Goal: Task Accomplishment & Management: Complete application form

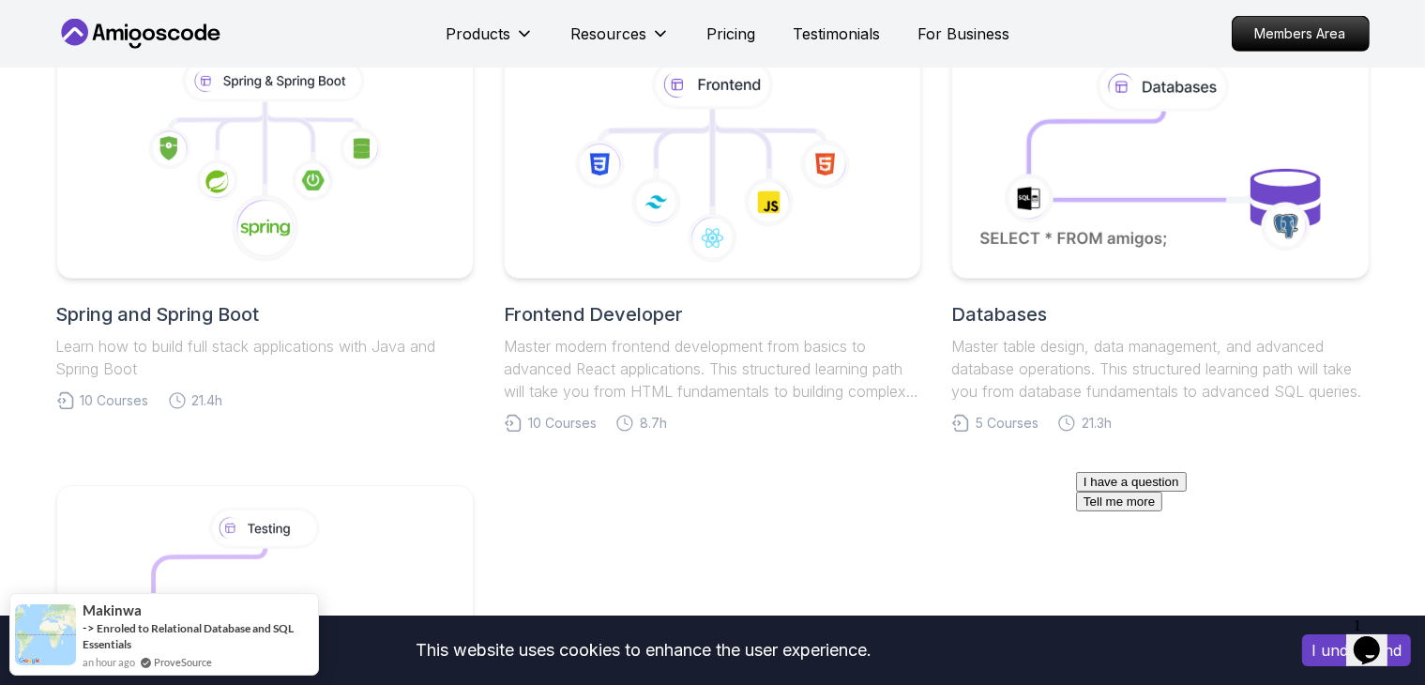
click at [582, 312] on h2 "Frontend Developer" at bounding box center [712, 314] width 417 height 26
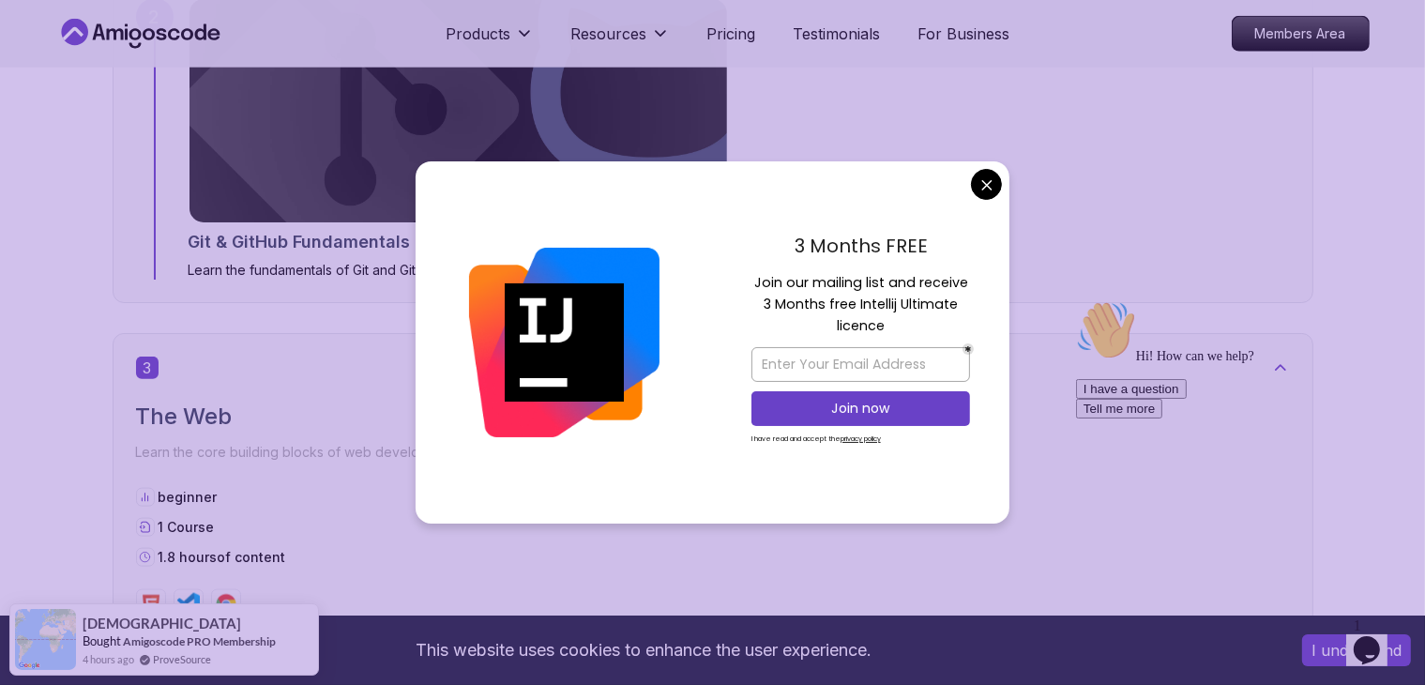
scroll to position [2114, 0]
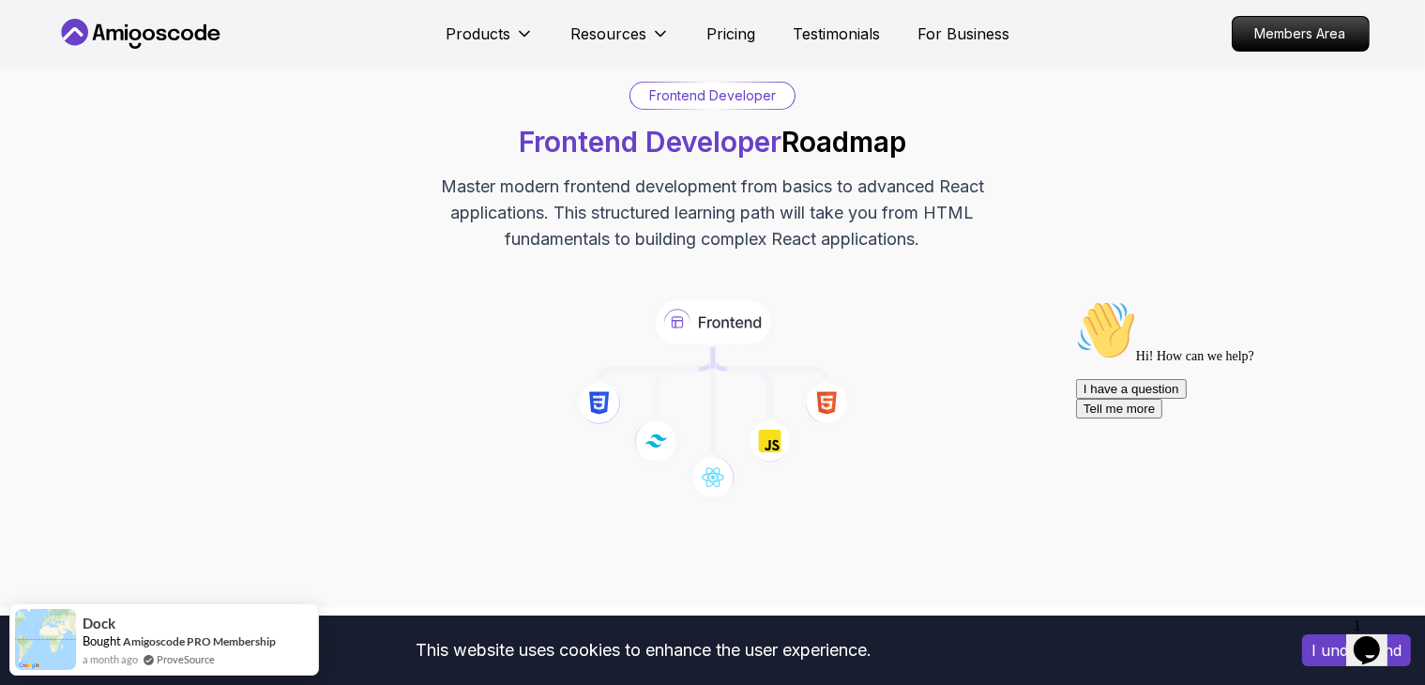
scroll to position [0, 0]
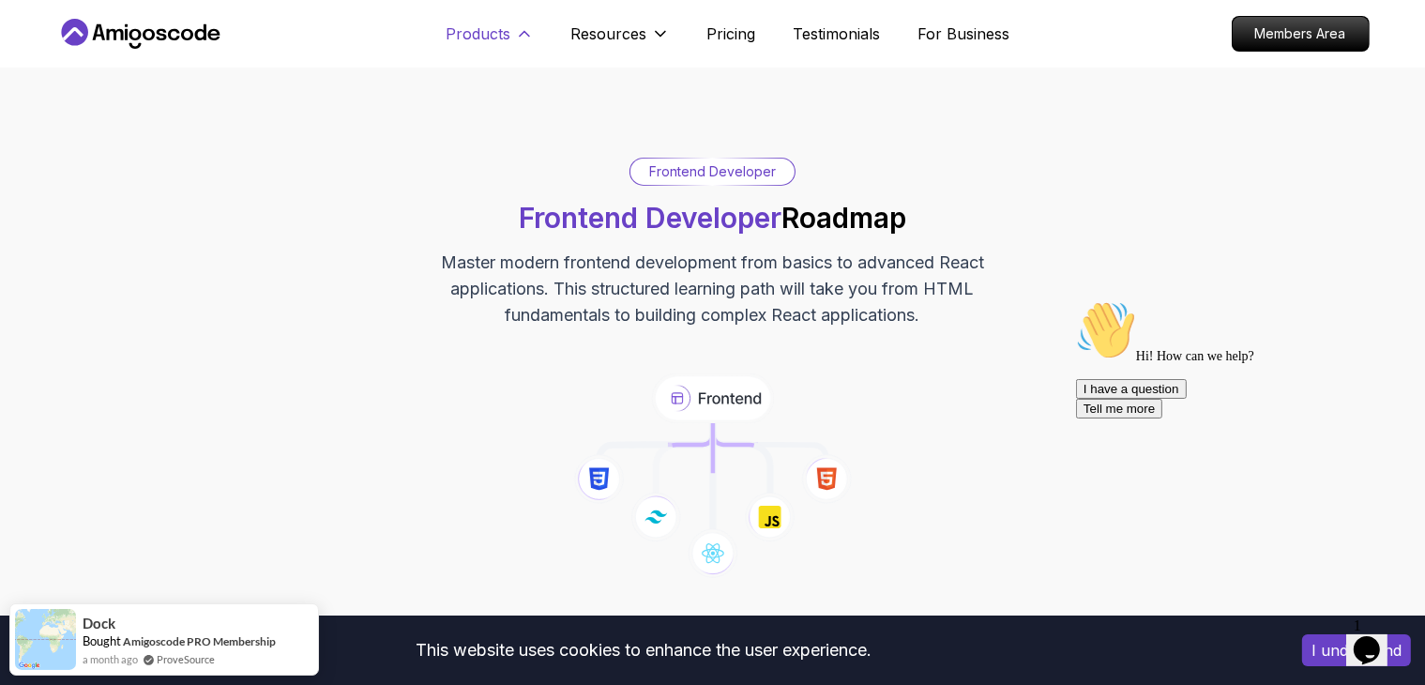
click at [513, 39] on button "Products" at bounding box center [489, 42] width 87 height 38
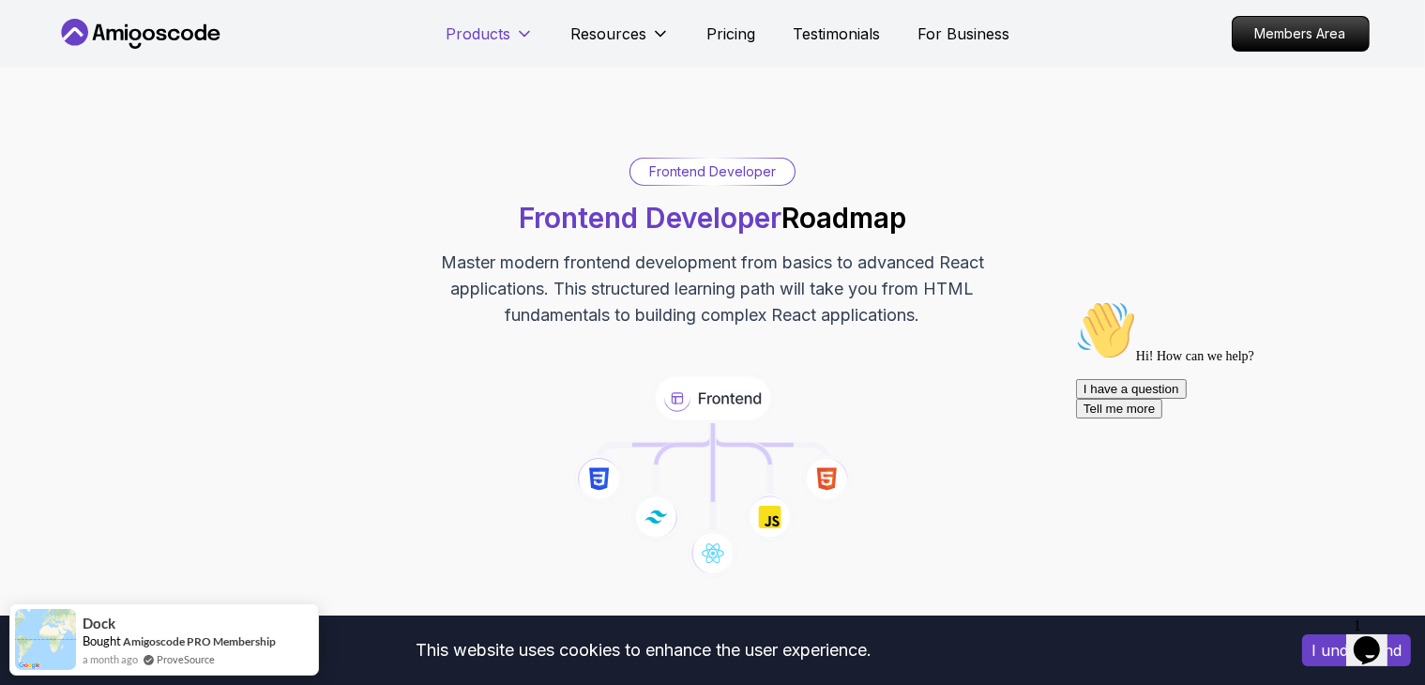
click at [513, 39] on button "Products" at bounding box center [489, 42] width 87 height 38
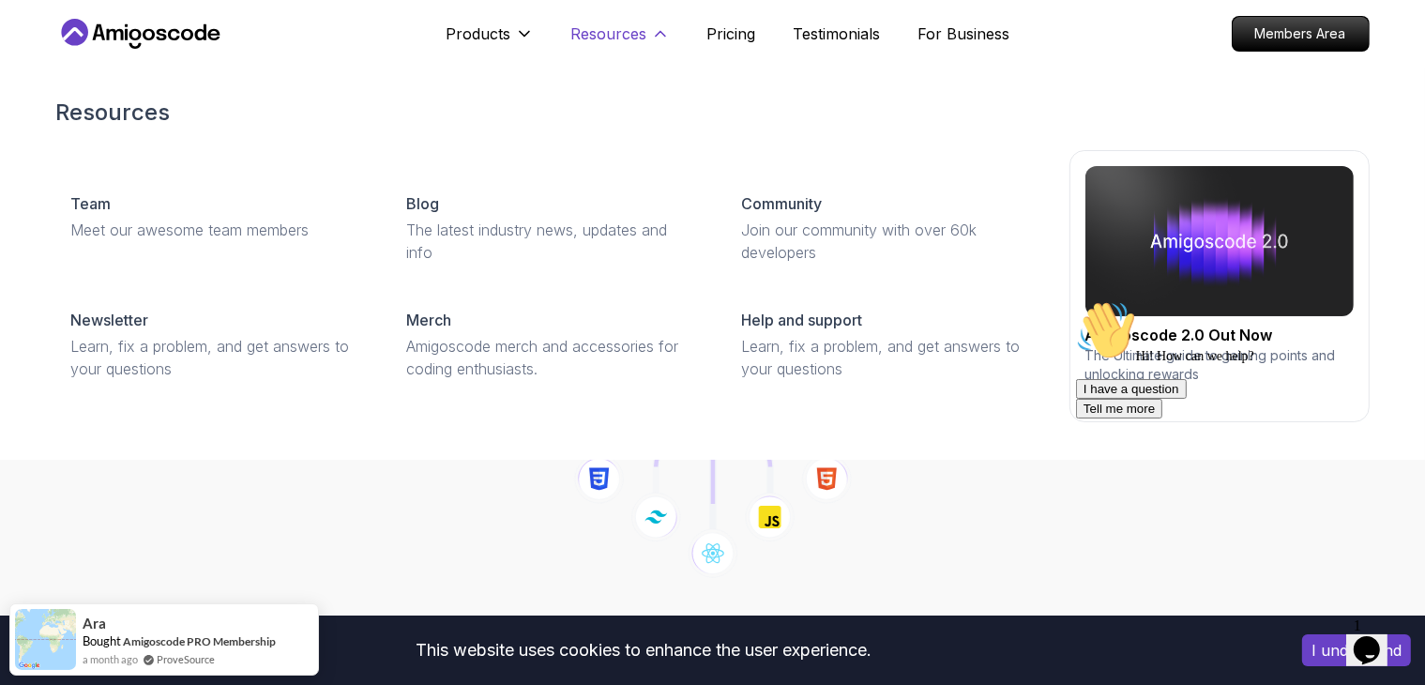
click at [604, 27] on p "Resources" at bounding box center [609, 34] width 76 height 23
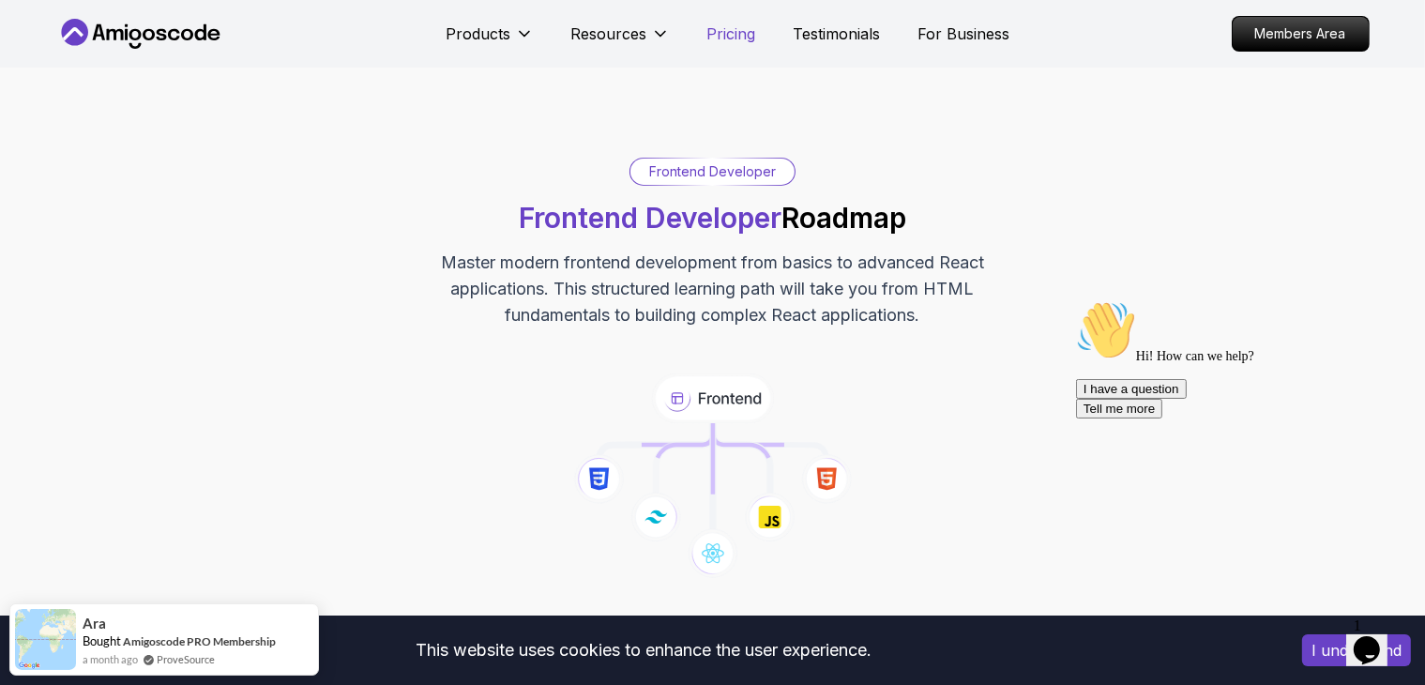
click at [722, 35] on p "Pricing" at bounding box center [731, 34] width 49 height 23
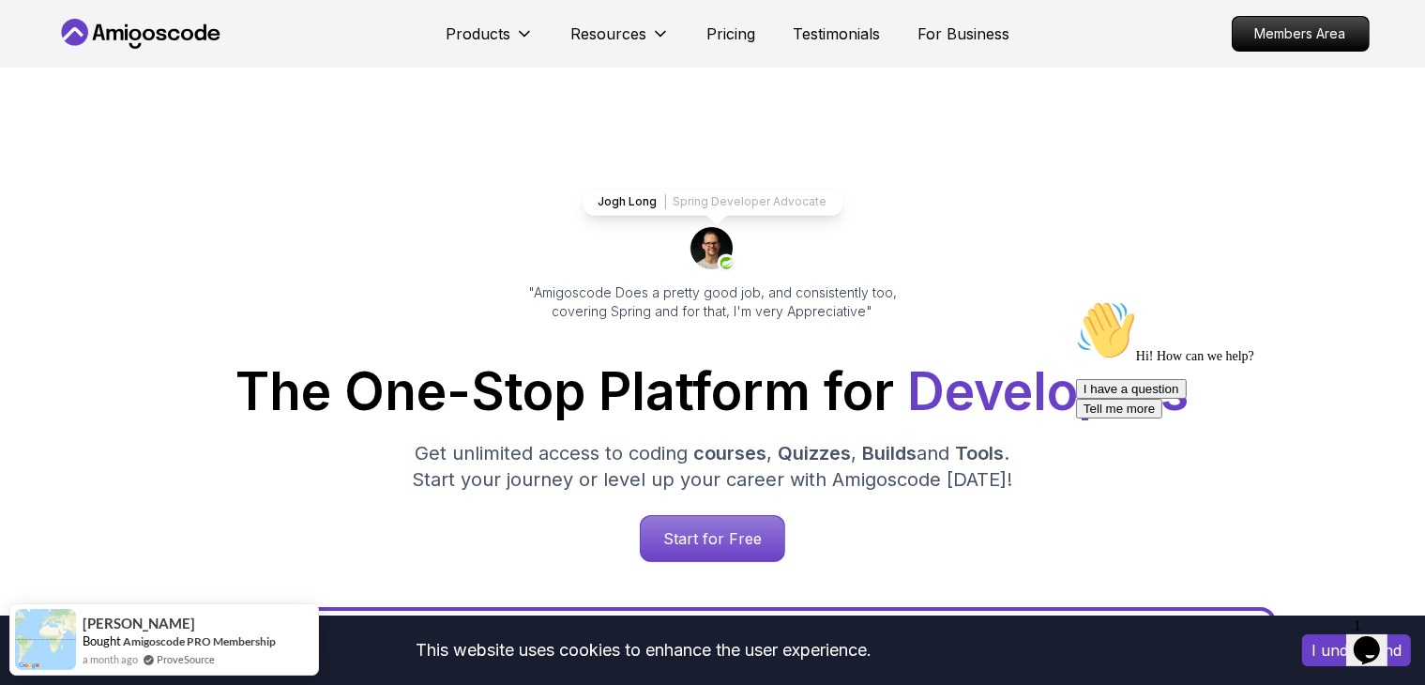
click at [1379, 635] on icon "$i18n('chat', 'chat_widget')" at bounding box center [1366, 649] width 26 height 28
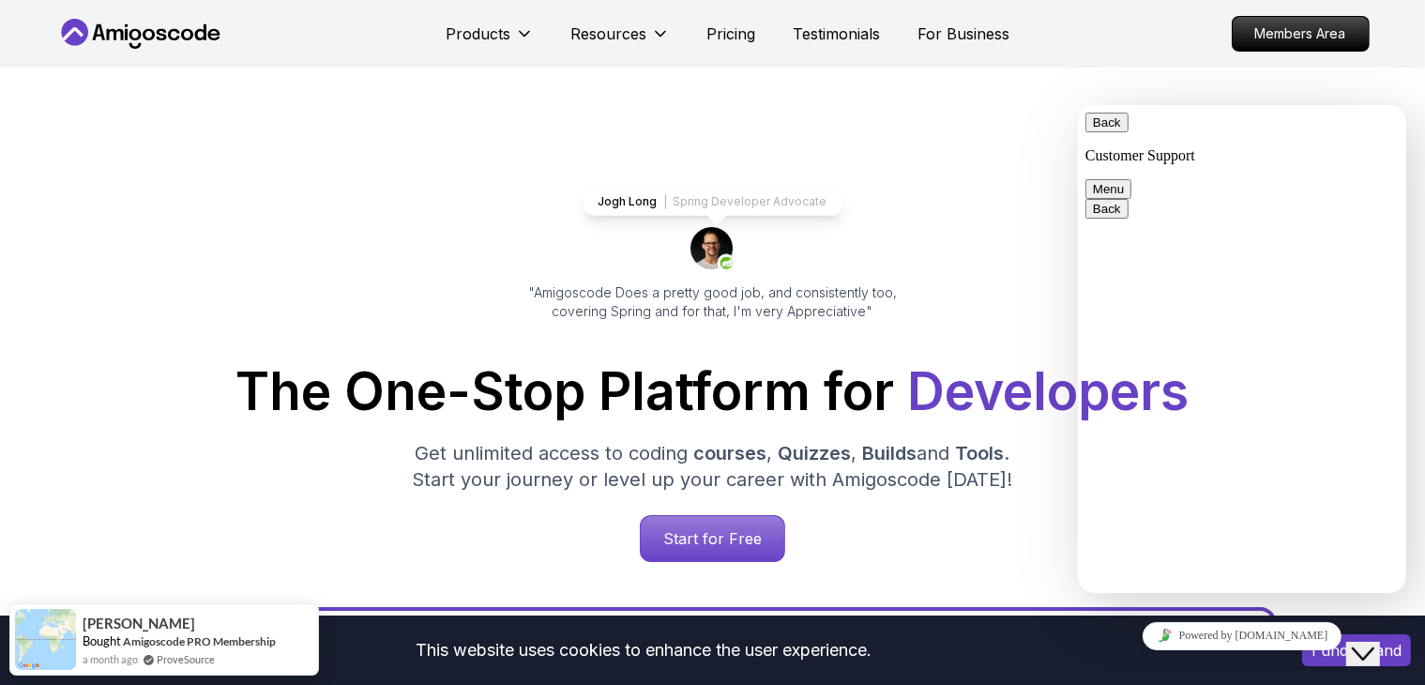
click at [1077, 104] on textarea at bounding box center [1077, 104] width 0 height 0
type textarea "I get 3 months free redeem code"
type textarea "i have to choose one product"
type textarea "what shiuld it be"
type textarea "i want to learn web development"
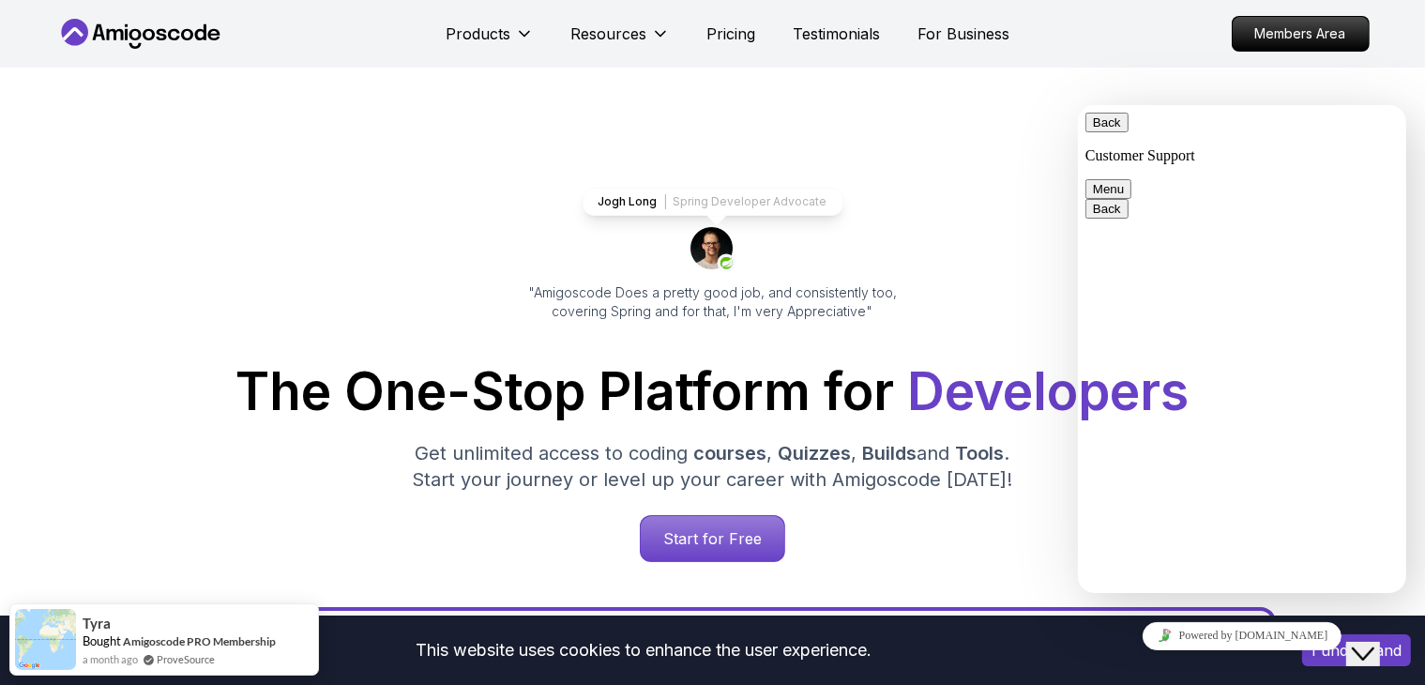
click at [1077, 104] on textarea at bounding box center [1077, 104] width 0 height 0
type textarea "should I choo"
click at [1114, 131] on button "Back" at bounding box center [1105, 122] width 43 height 20
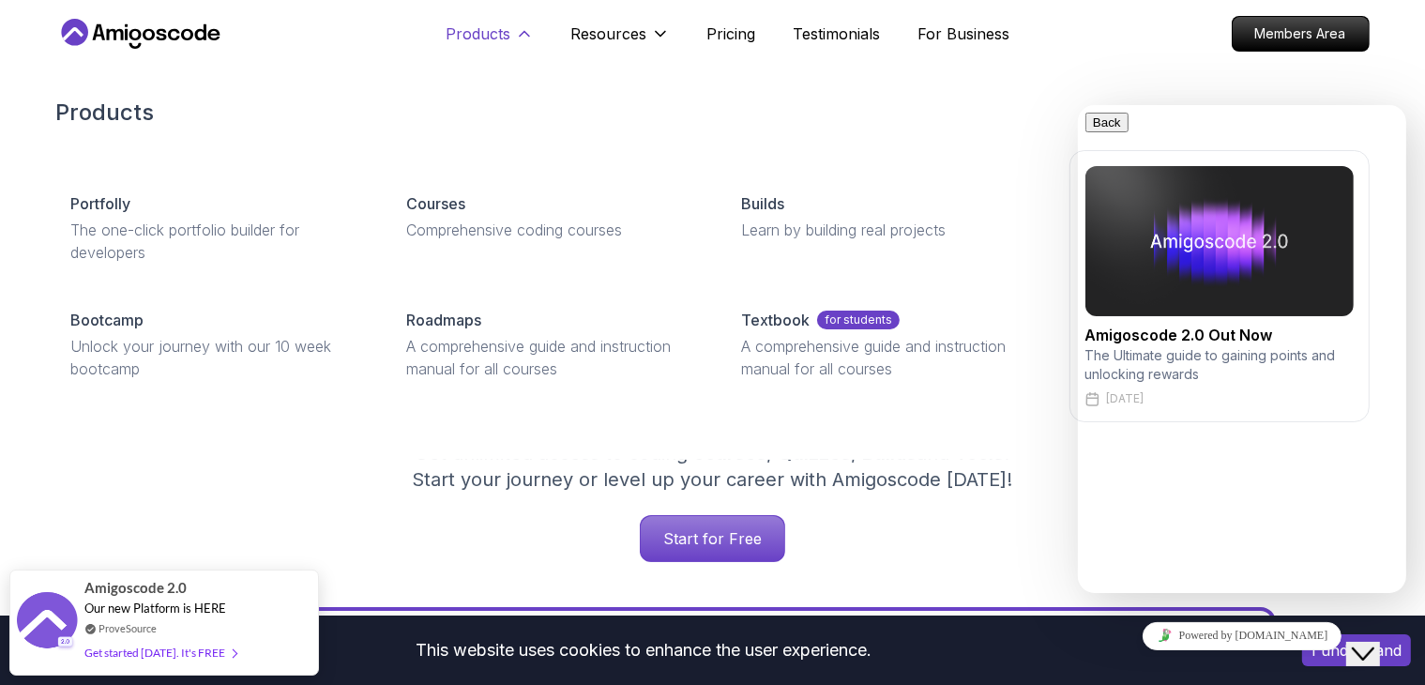
click at [497, 31] on p "Products" at bounding box center [478, 34] width 65 height 23
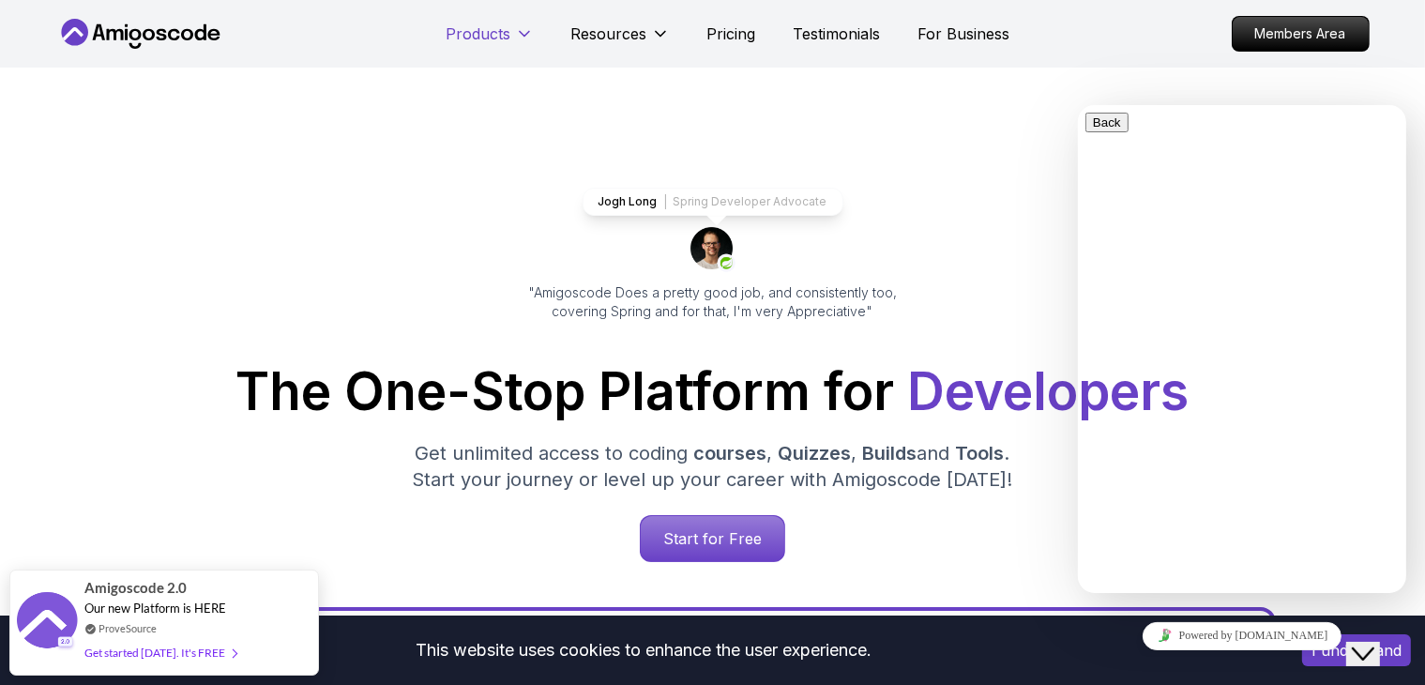
click at [497, 31] on p "Products" at bounding box center [478, 34] width 65 height 23
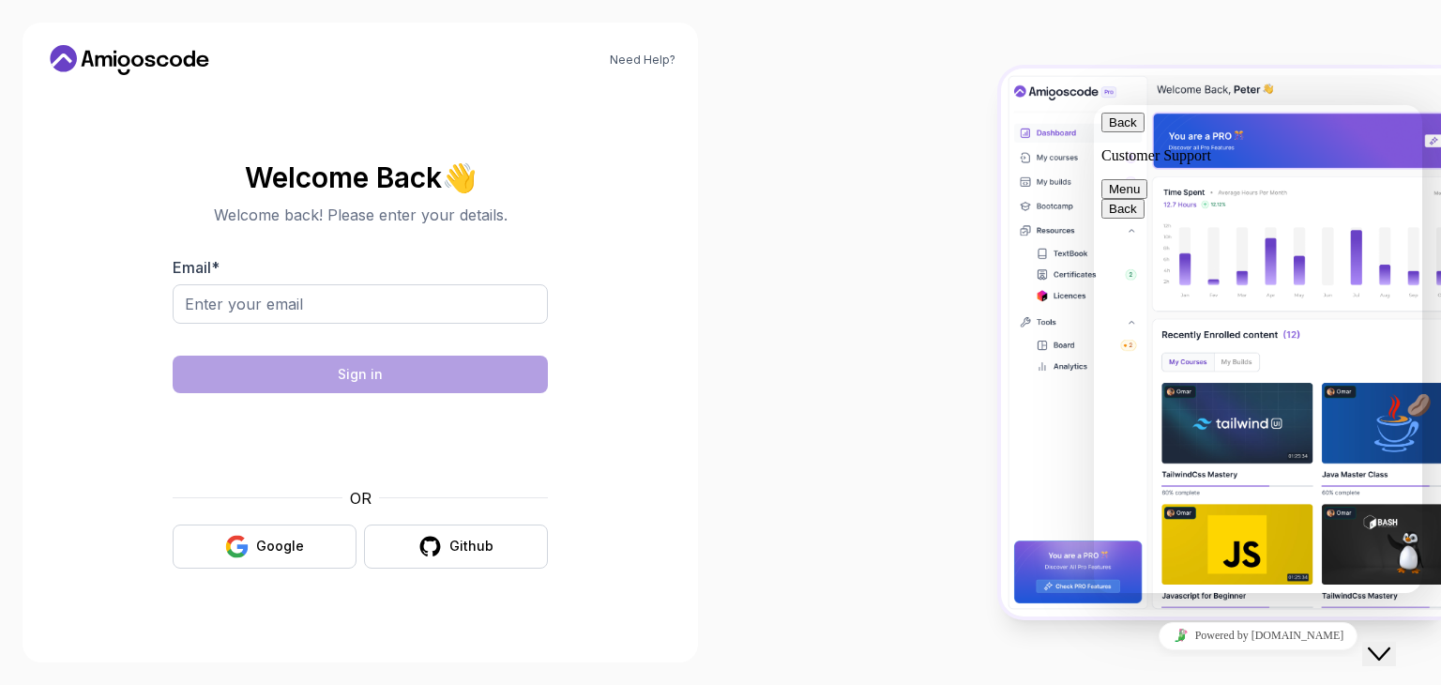
scroll to position [520, 0]
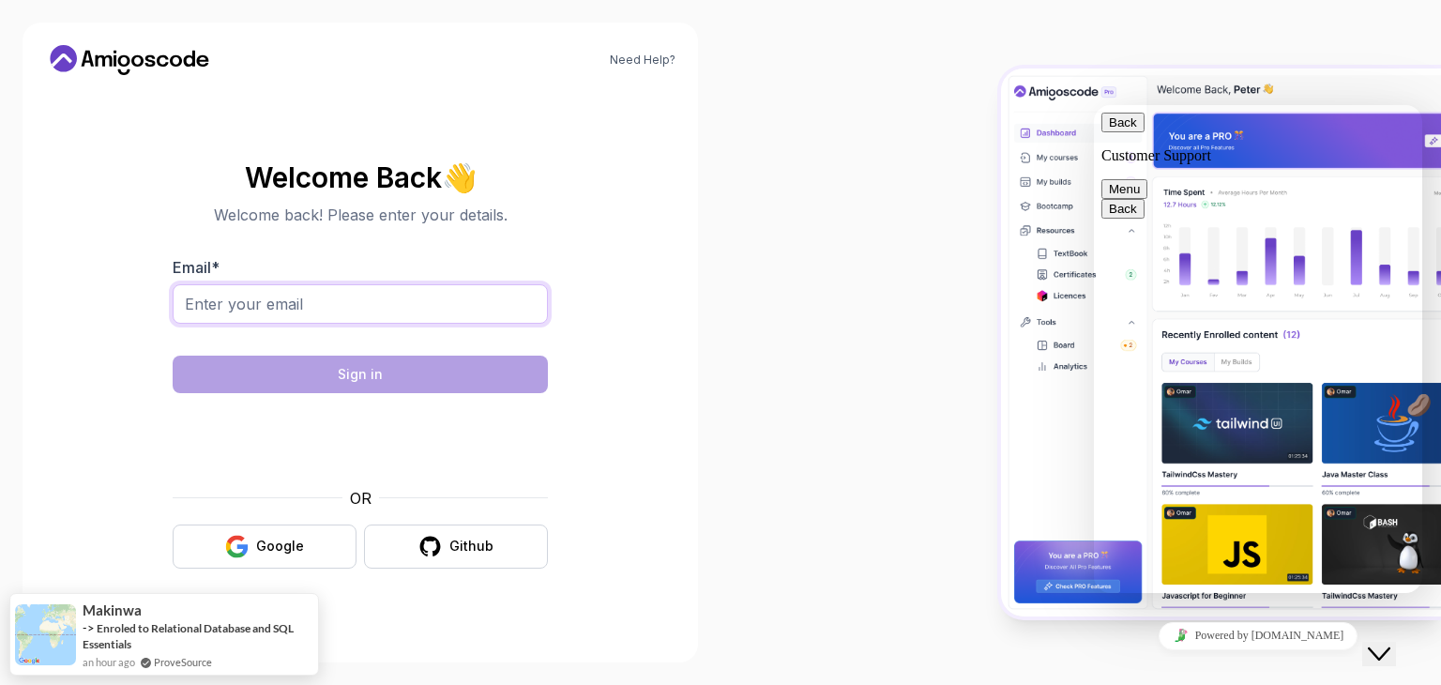
click at [505, 292] on input "Email *" at bounding box center [360, 303] width 375 height 39
type input "maryamsp12@gmail.com"
click at [298, 548] on div "Google" at bounding box center [280, 546] width 48 height 19
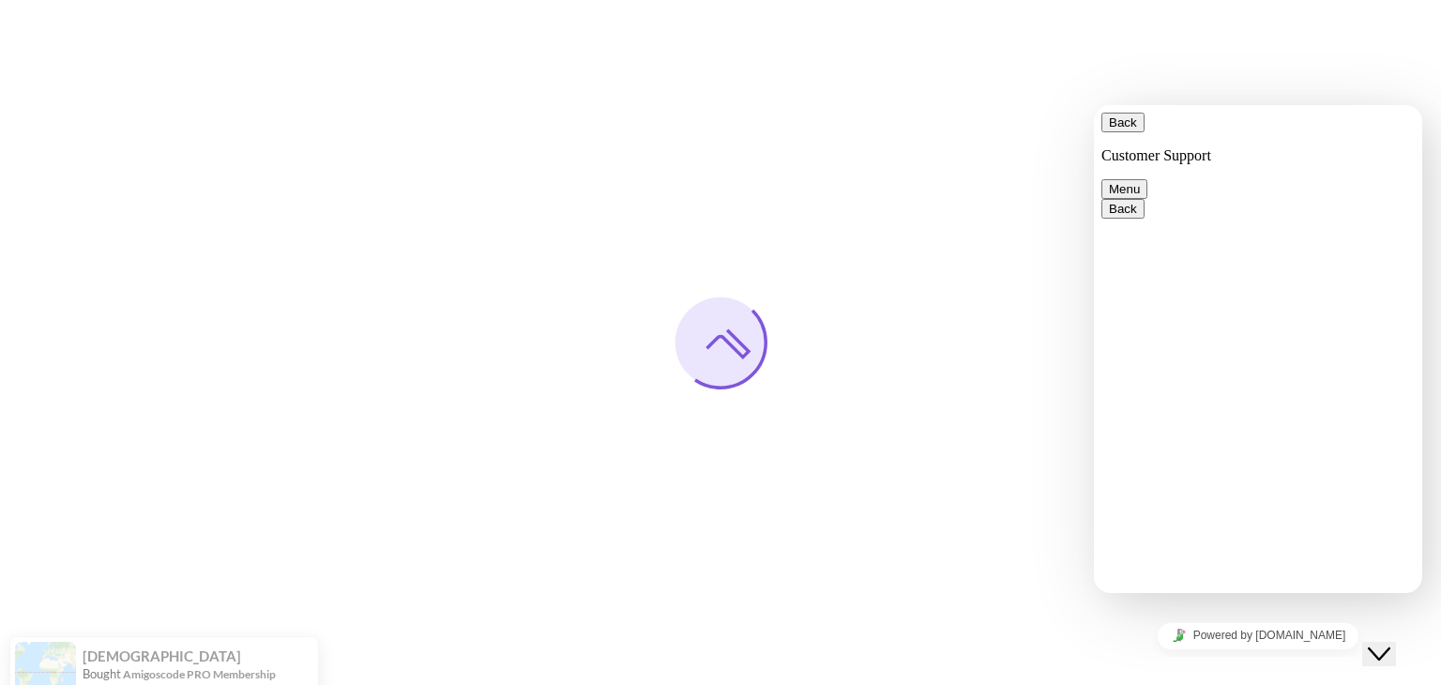
scroll to position [520, 0]
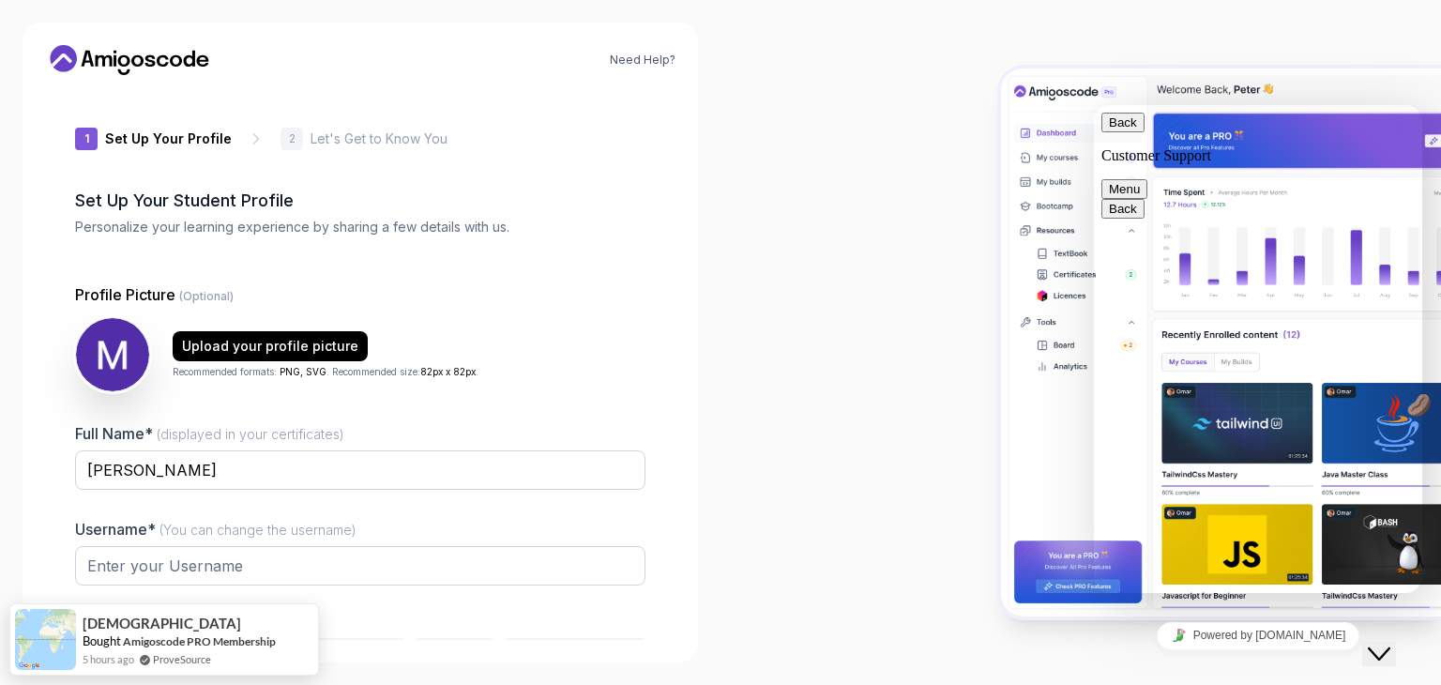
type input "briskfox547bf"
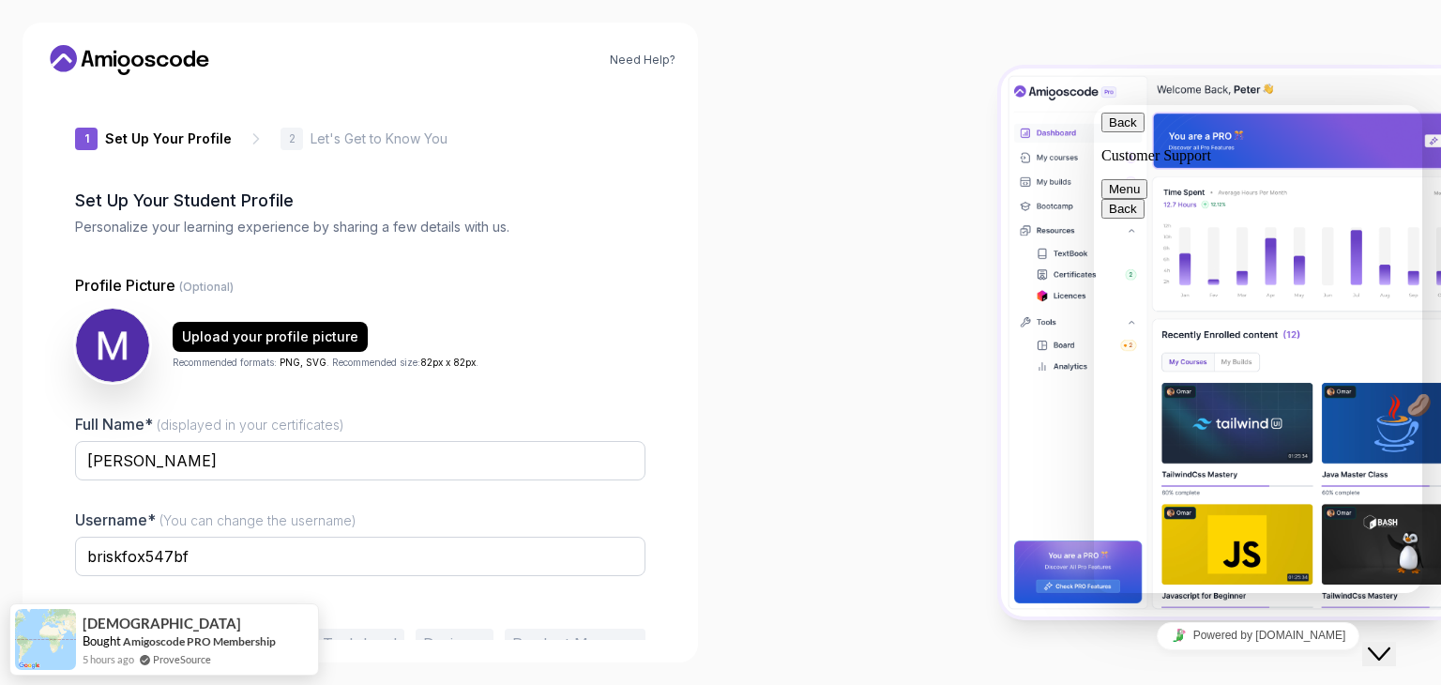
click at [1147, 179] on button "Menu" at bounding box center [1124, 189] width 46 height 20
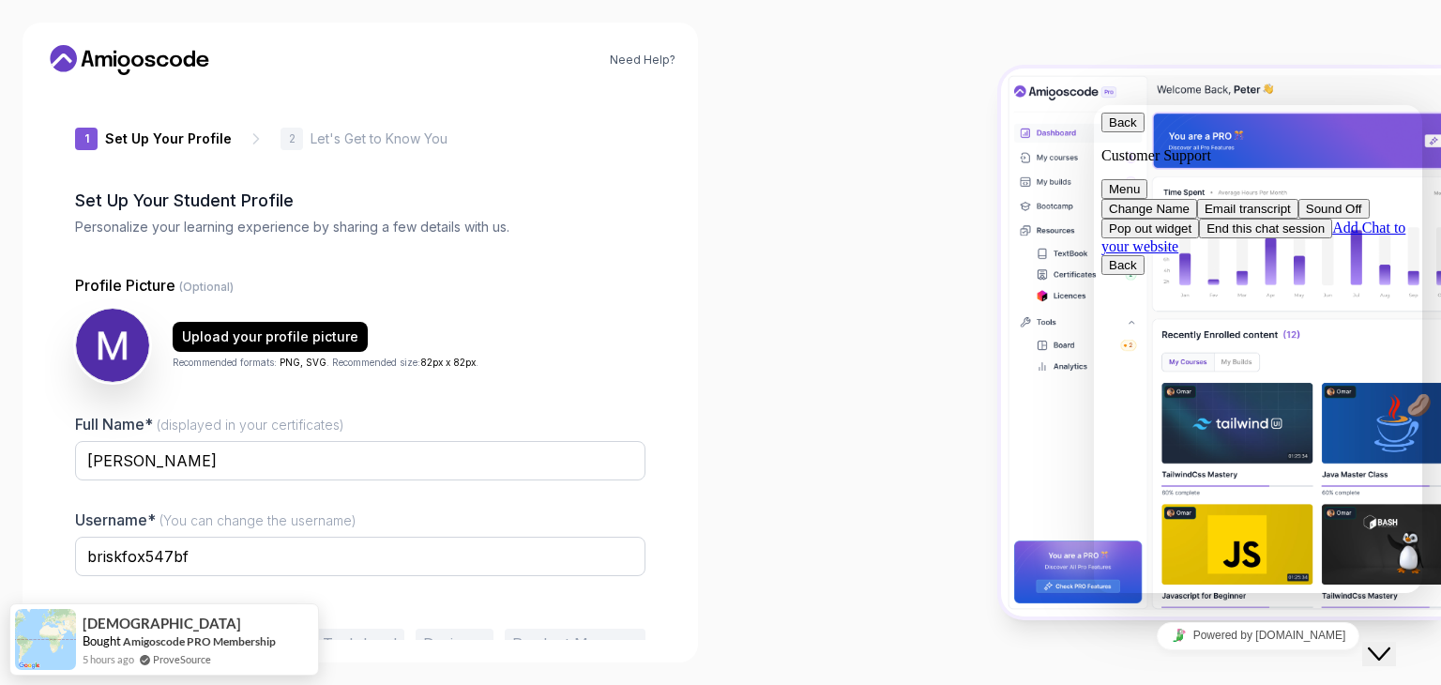
click at [1390, 643] on icon "Close Chat This icon closes the chat window." at bounding box center [1379, 654] width 23 height 23
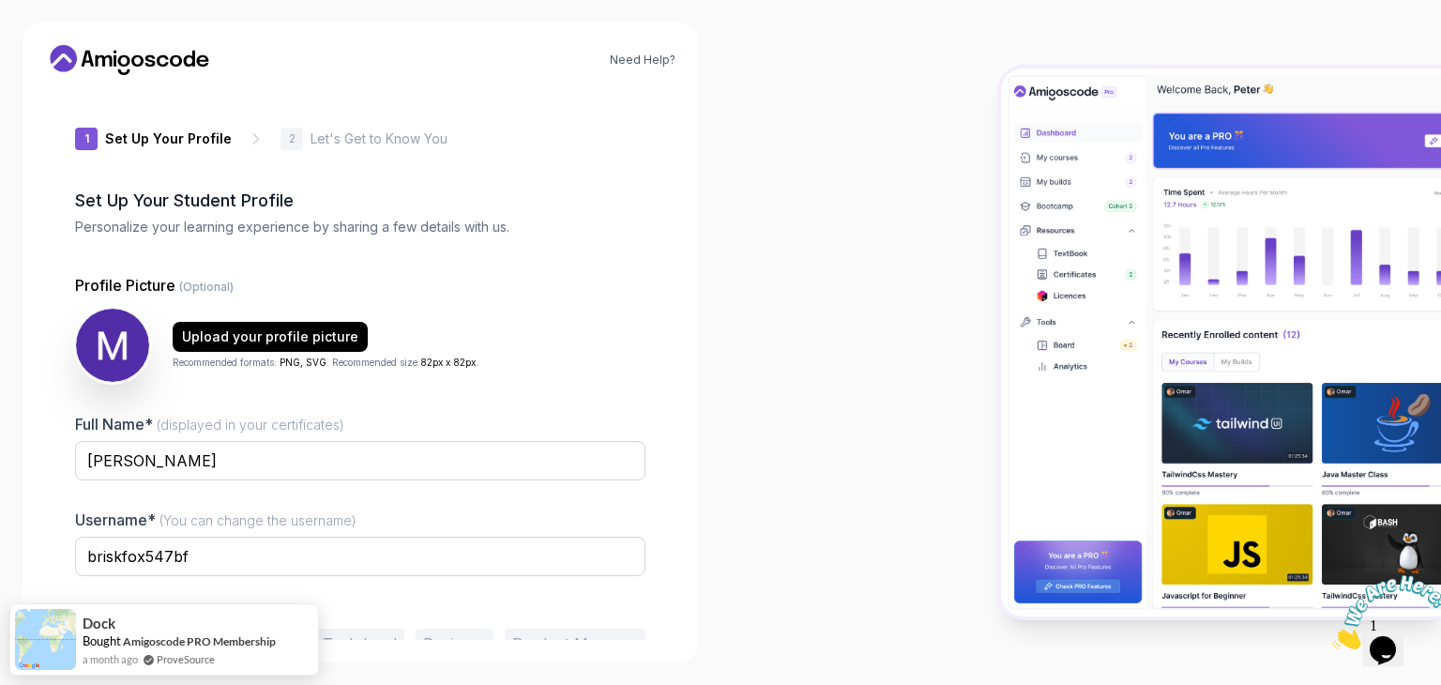
click at [747, 390] on div at bounding box center [1080, 342] width 720 height 685
click at [599, 569] on input "briskfox547bf" at bounding box center [360, 556] width 570 height 39
click at [336, 609] on p "Job Title*" at bounding box center [360, 613] width 570 height 19
click at [329, 569] on input "briskfox547bf" at bounding box center [360, 556] width 570 height 39
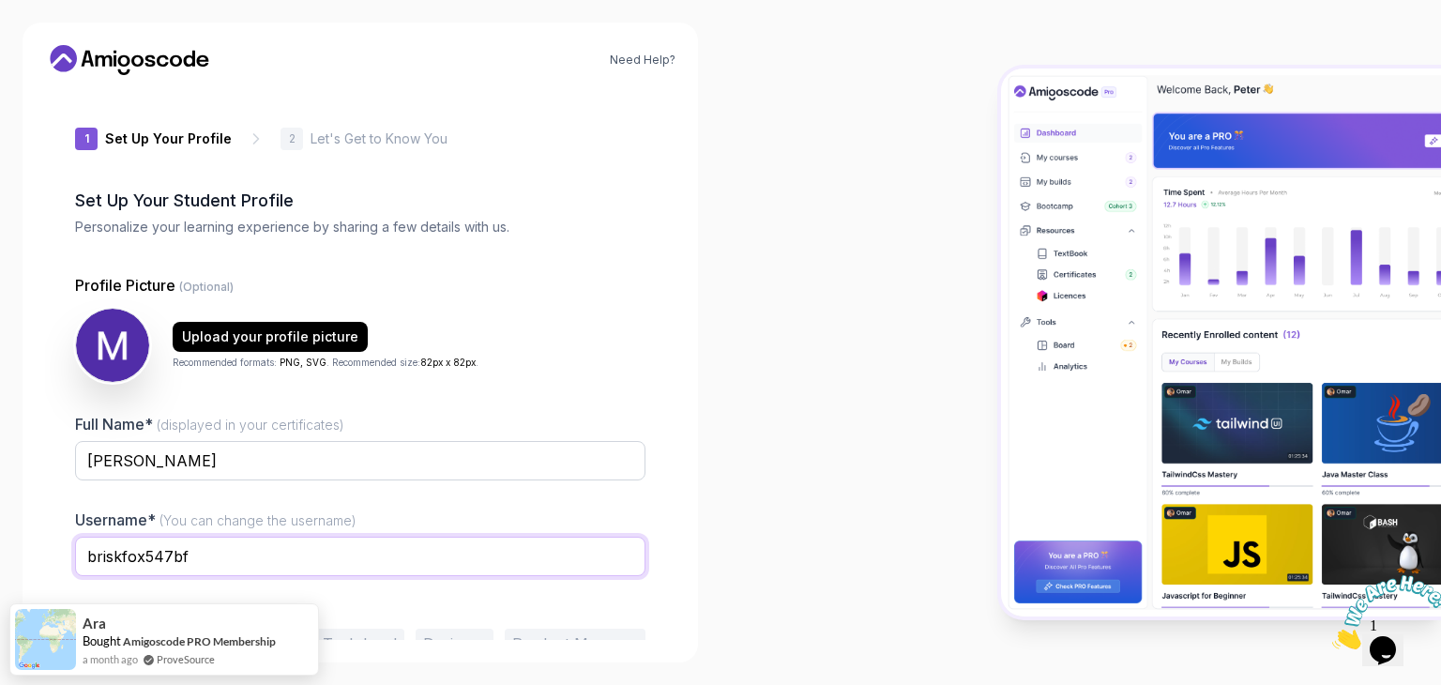
click at [329, 569] on input "briskfox547bf" at bounding box center [360, 556] width 570 height 39
type input "maryamsp12"
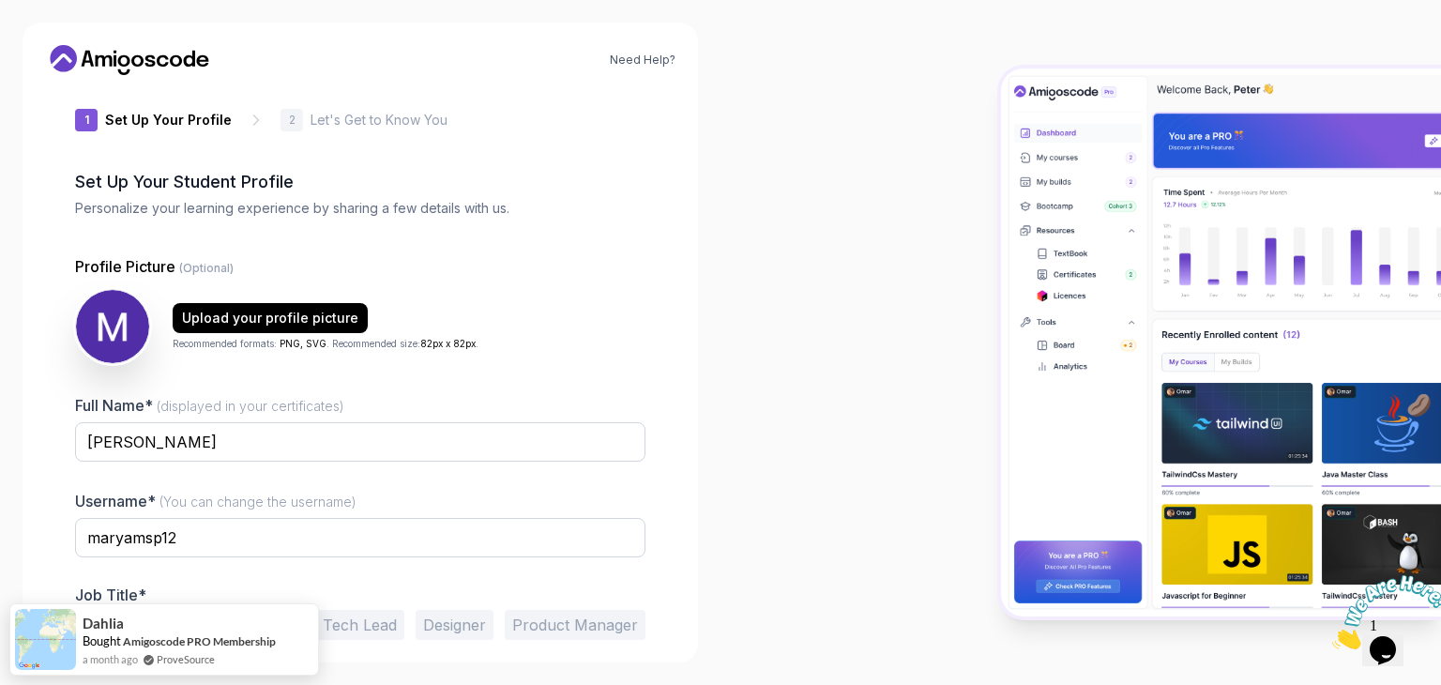
click at [283, 626] on body "TRANSLATE with x en English Arabic Hebrew Polish Bulgarian Hindi Portuguese Cat…" at bounding box center [720, 342] width 1441 height 685
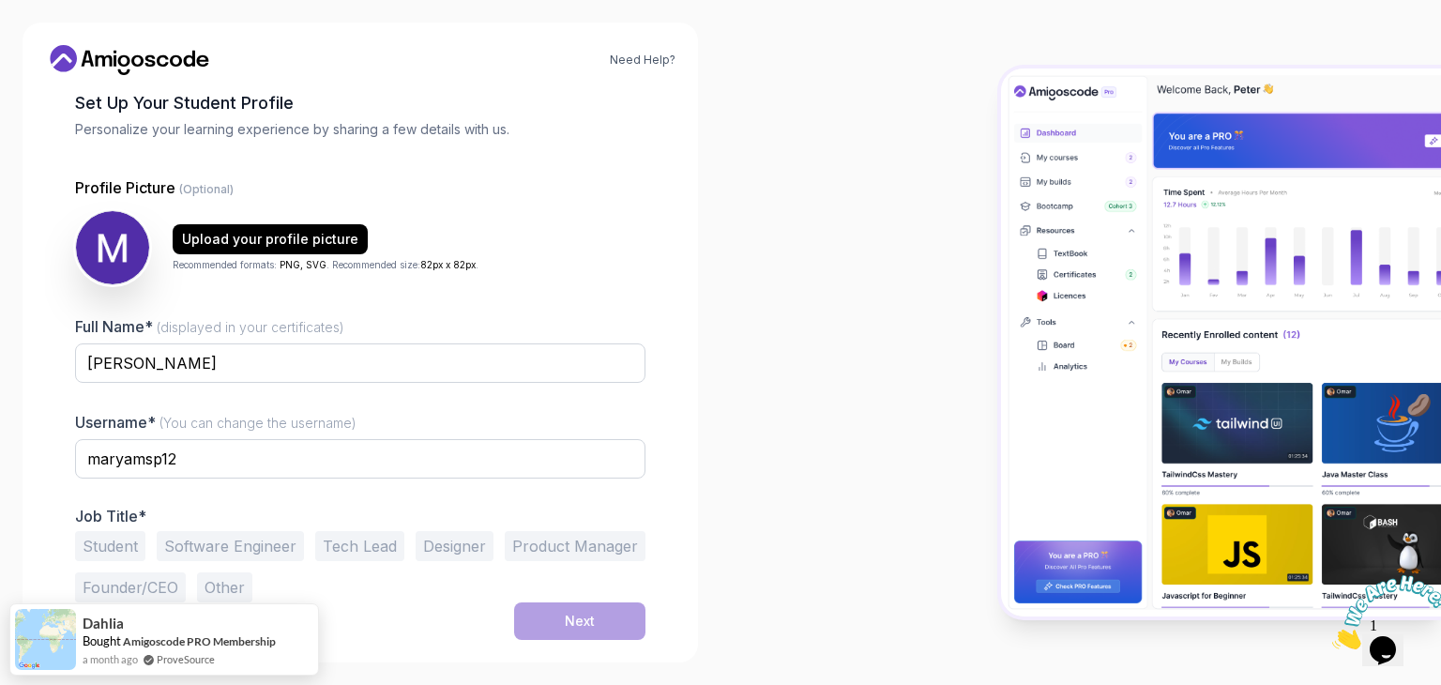
click at [265, 544] on button "Software Engineer" at bounding box center [230, 546] width 147 height 30
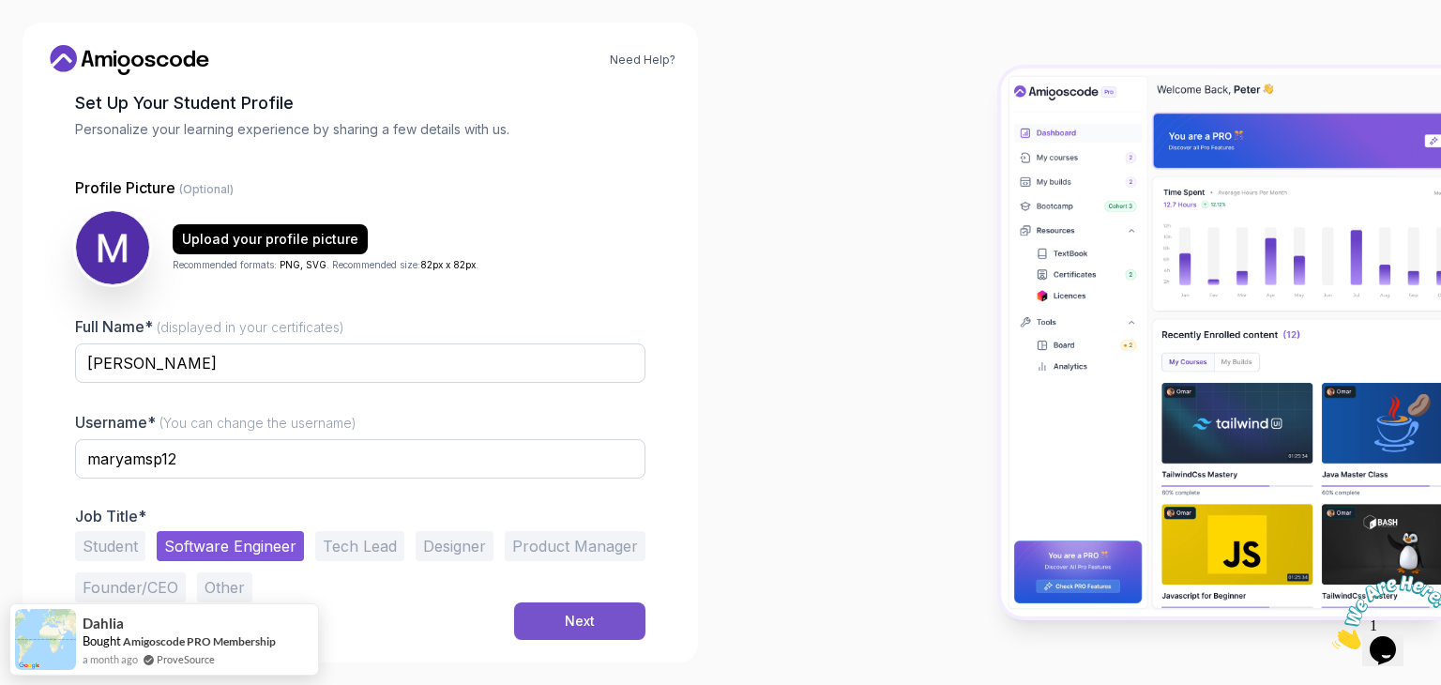
click at [598, 622] on button "Next" at bounding box center [579, 621] width 131 height 38
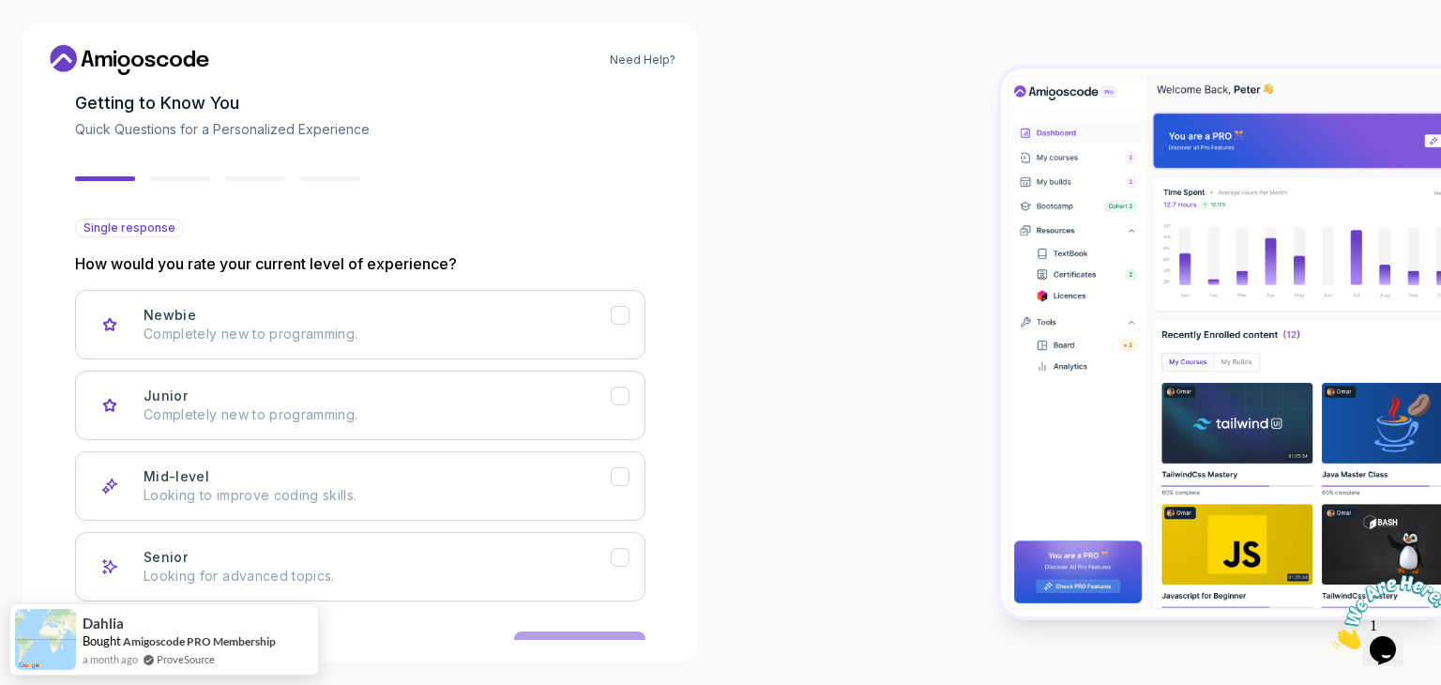
click at [742, 302] on div at bounding box center [1080, 342] width 720 height 685
click at [586, 410] on p "Completely new to programming." at bounding box center [377, 414] width 467 height 19
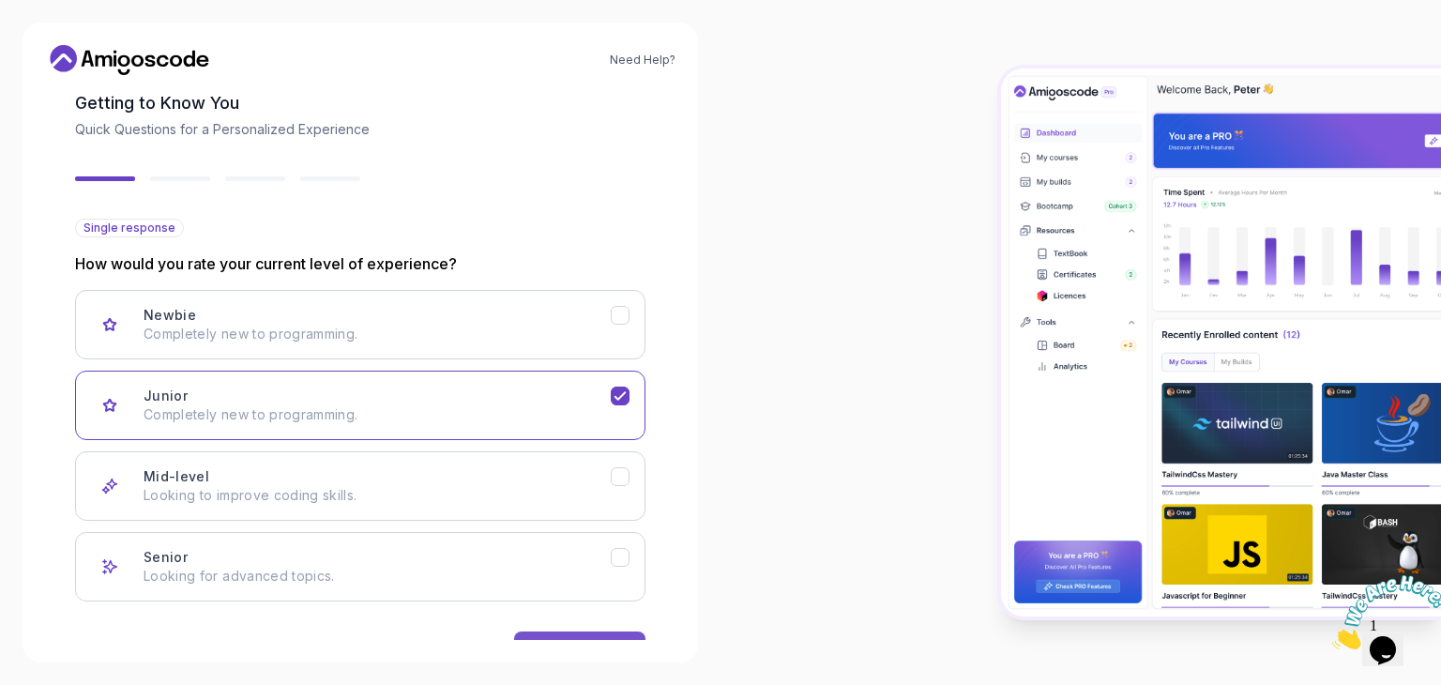
click at [611, 633] on button "Next" at bounding box center [579, 650] width 131 height 38
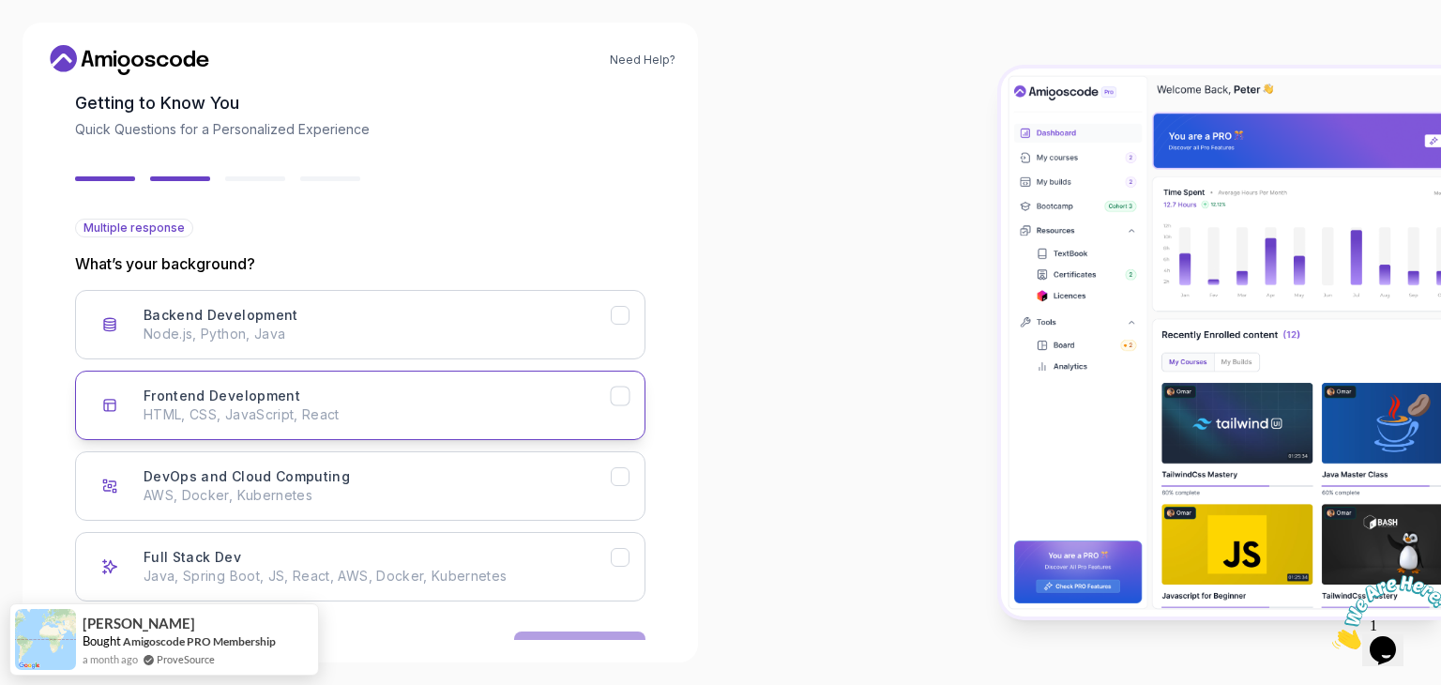
click at [623, 415] on button "Frontend Development HTML, CSS, JavaScript, React" at bounding box center [360, 405] width 570 height 69
click at [572, 635] on button "Next" at bounding box center [579, 650] width 131 height 38
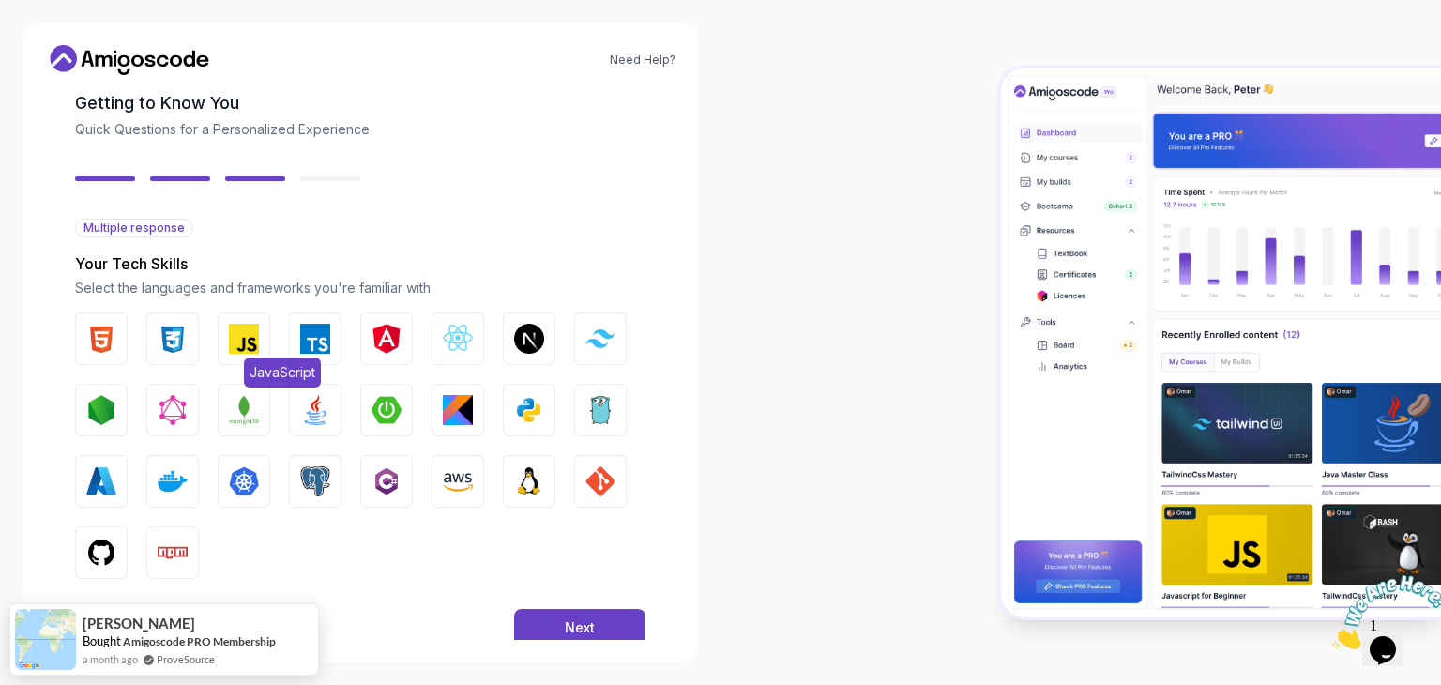
click at [233, 338] on img "button" at bounding box center [244, 339] width 30 height 30
click at [299, 337] on button "TypeScript" at bounding box center [315, 338] width 53 height 53
click at [446, 337] on img "button" at bounding box center [458, 339] width 30 height 30
click at [162, 342] on img "button" at bounding box center [173, 339] width 30 height 30
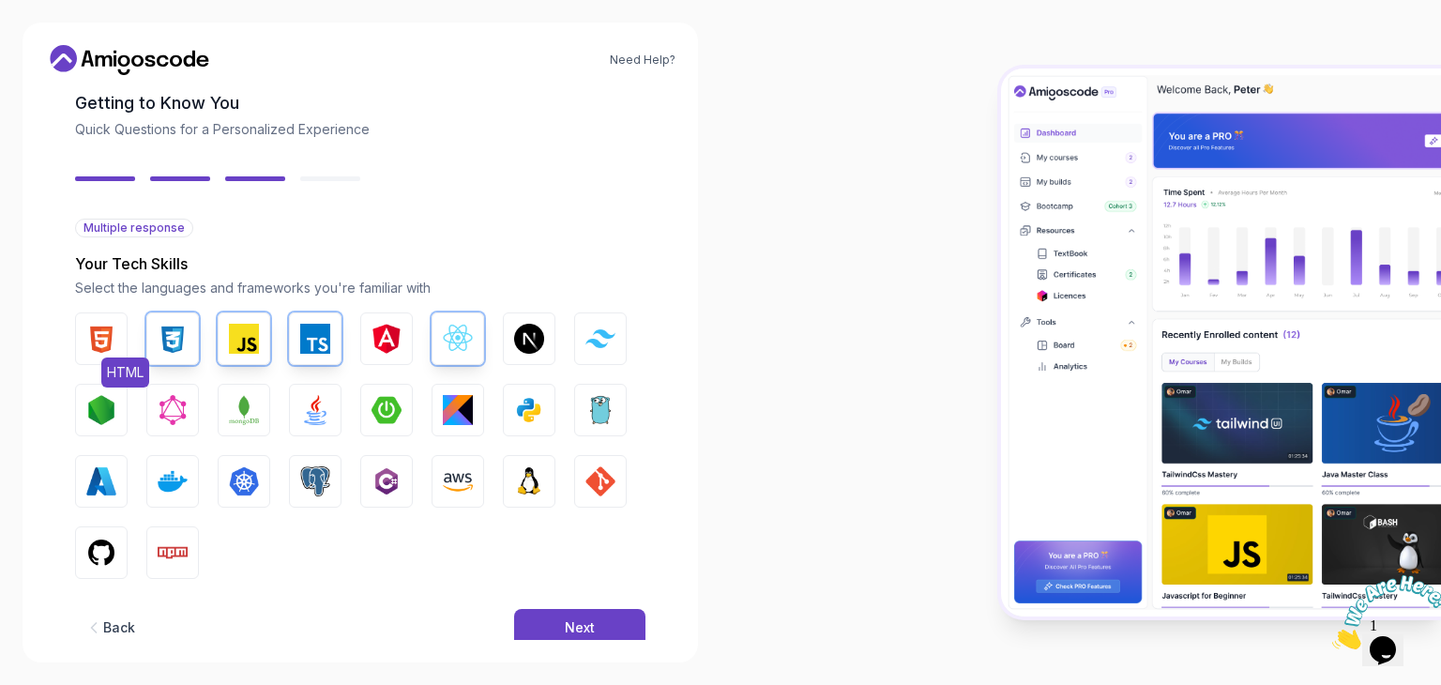
click at [118, 340] on button "HTML" at bounding box center [101, 338] width 53 height 53
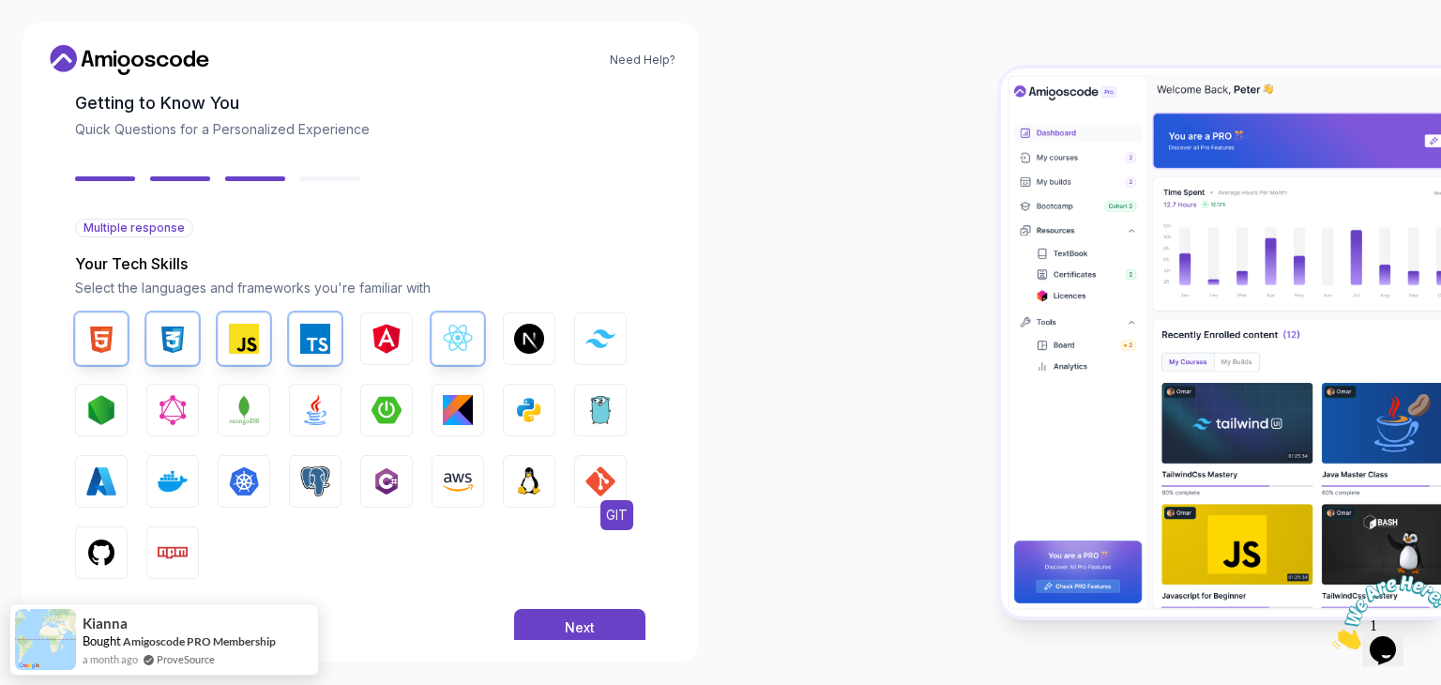
click at [613, 471] on img "button" at bounding box center [600, 481] width 30 height 30
click at [126, 564] on button "GitHub" at bounding box center [101, 552] width 53 height 53
click at [628, 628] on button "Next" at bounding box center [579, 628] width 131 height 38
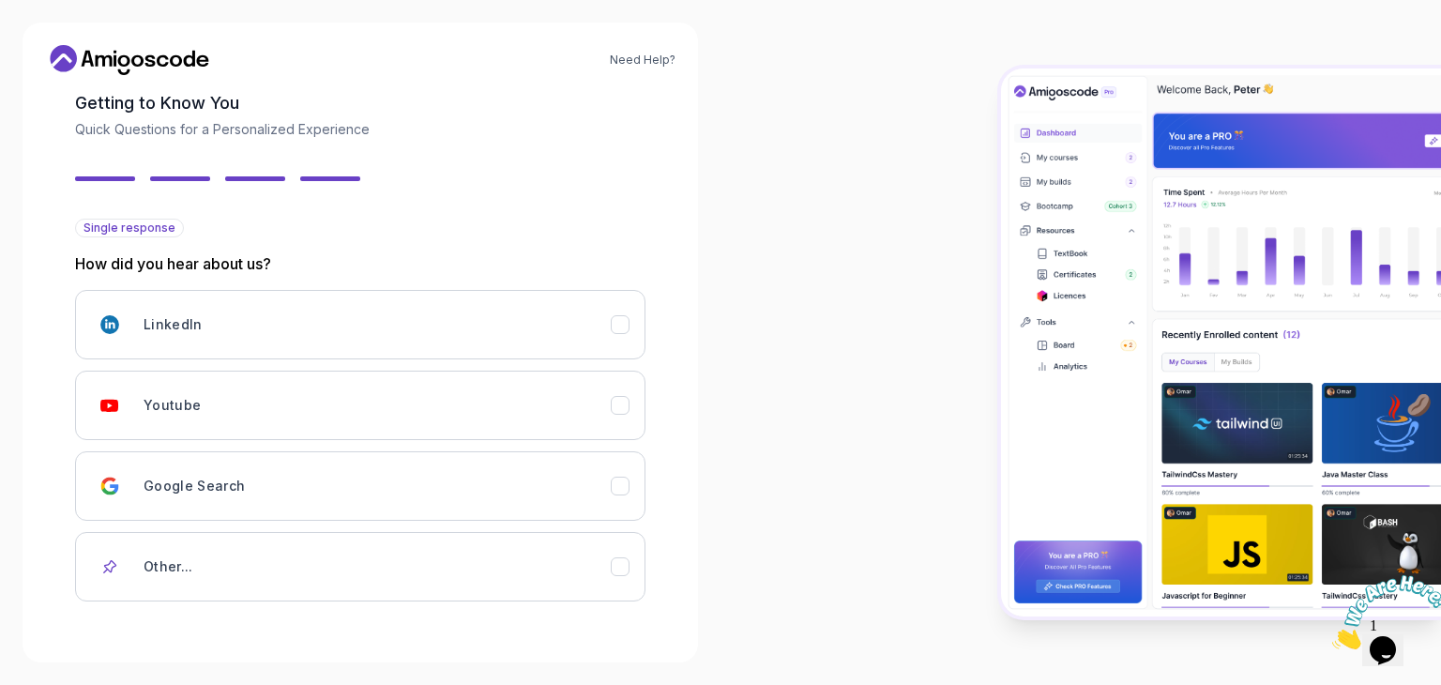
click at [714, 368] on div "Need Help? 2 Let's Get to Know You 1 Set Up Your Profile 2 Let's Get to Know Yo…" at bounding box center [360, 342] width 720 height 685
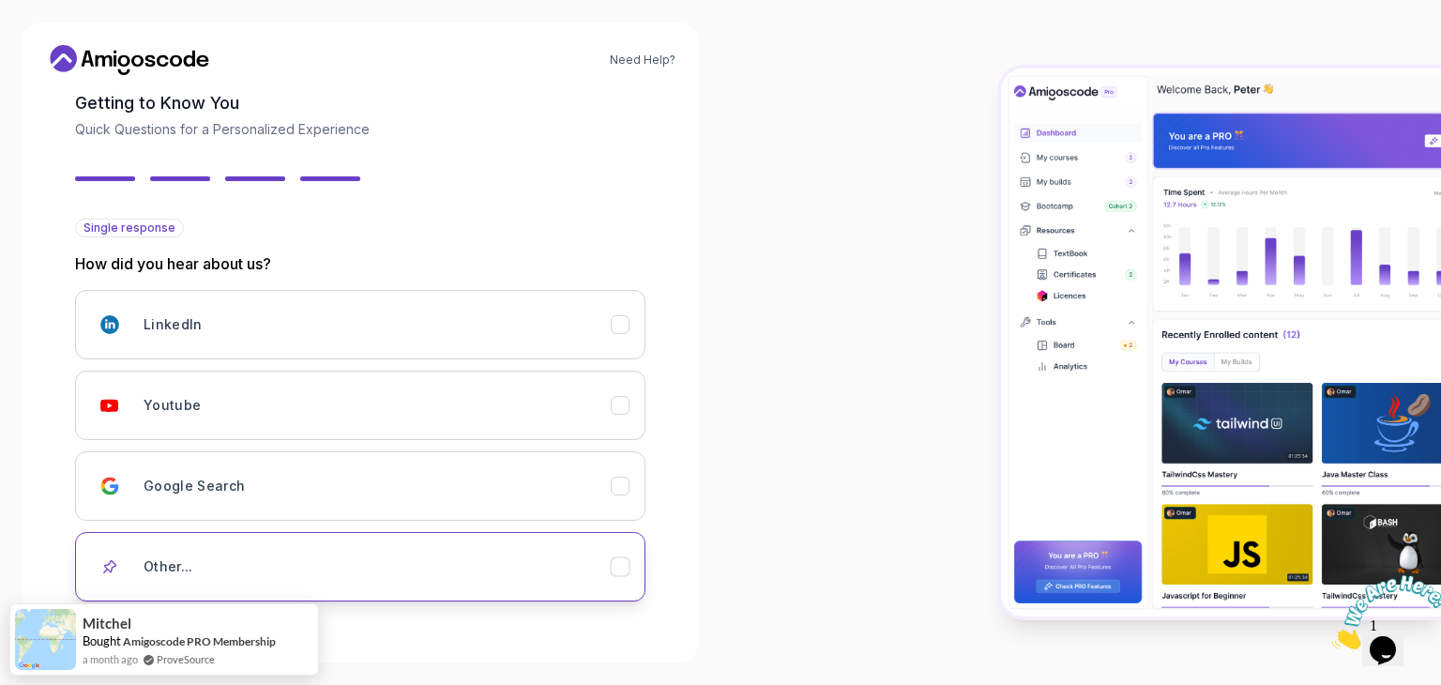
click at [518, 552] on div "Other..." at bounding box center [377, 567] width 467 height 38
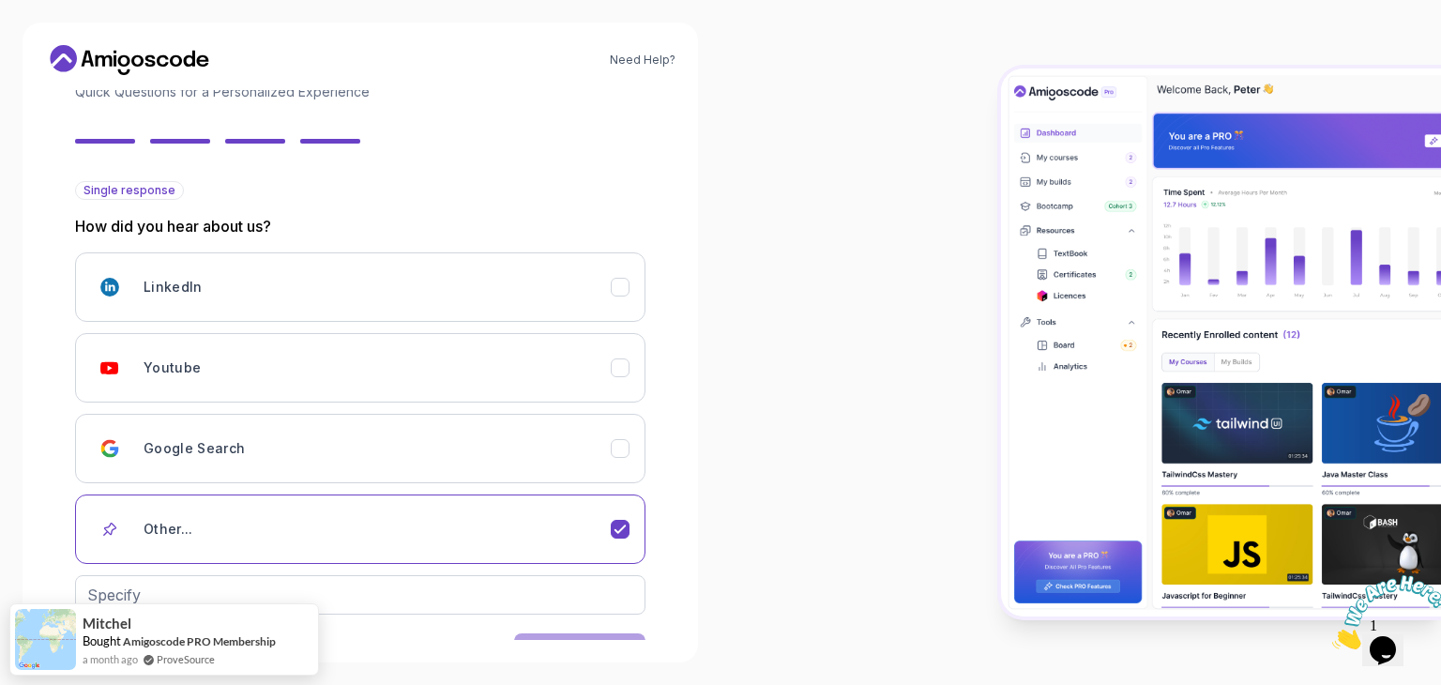
scroll to position [195, 0]
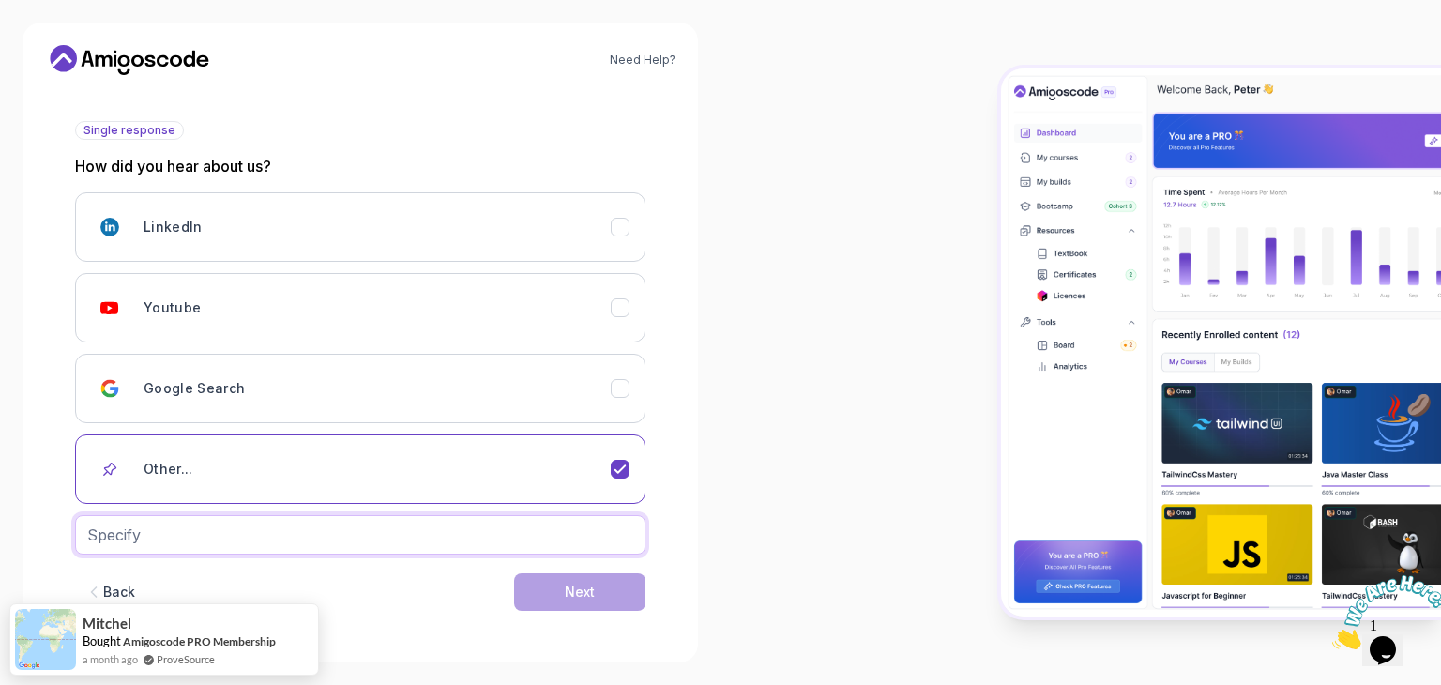
click at [604, 550] on input "text" at bounding box center [360, 534] width 570 height 39
type input "Husband"
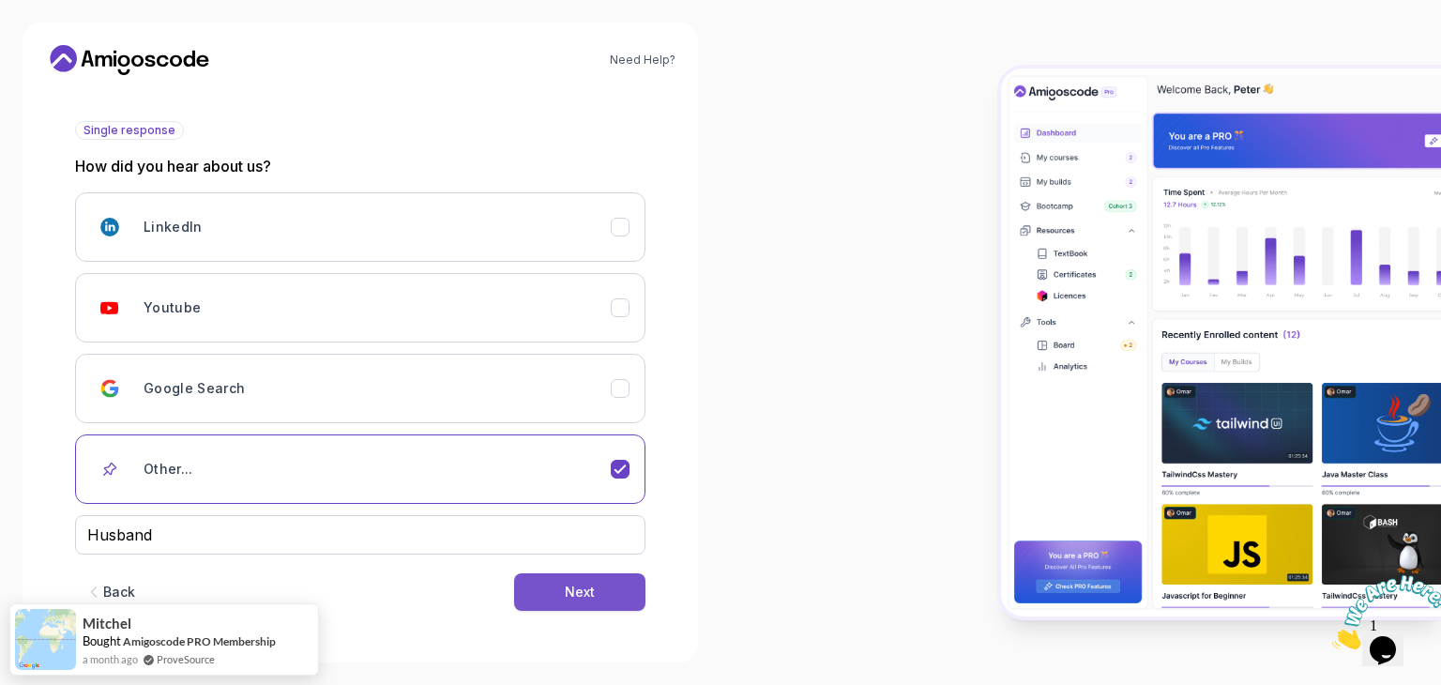
click at [589, 597] on div "Next" at bounding box center [580, 591] width 30 height 19
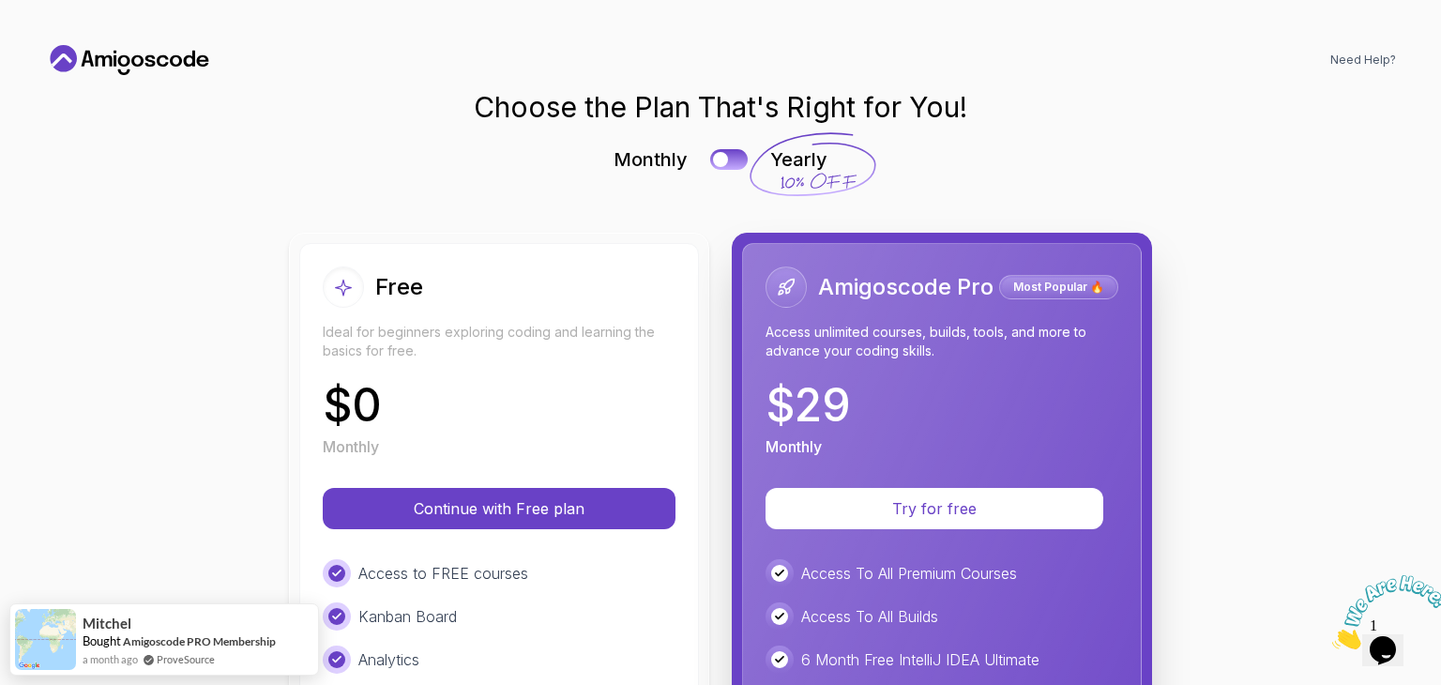
scroll to position [0, 0]
click at [1244, 213] on div "Choose the Plan That's Right for You! Monthly Yearly Free Ideal for beginners e…" at bounding box center [720, 629] width 1351 height 1079
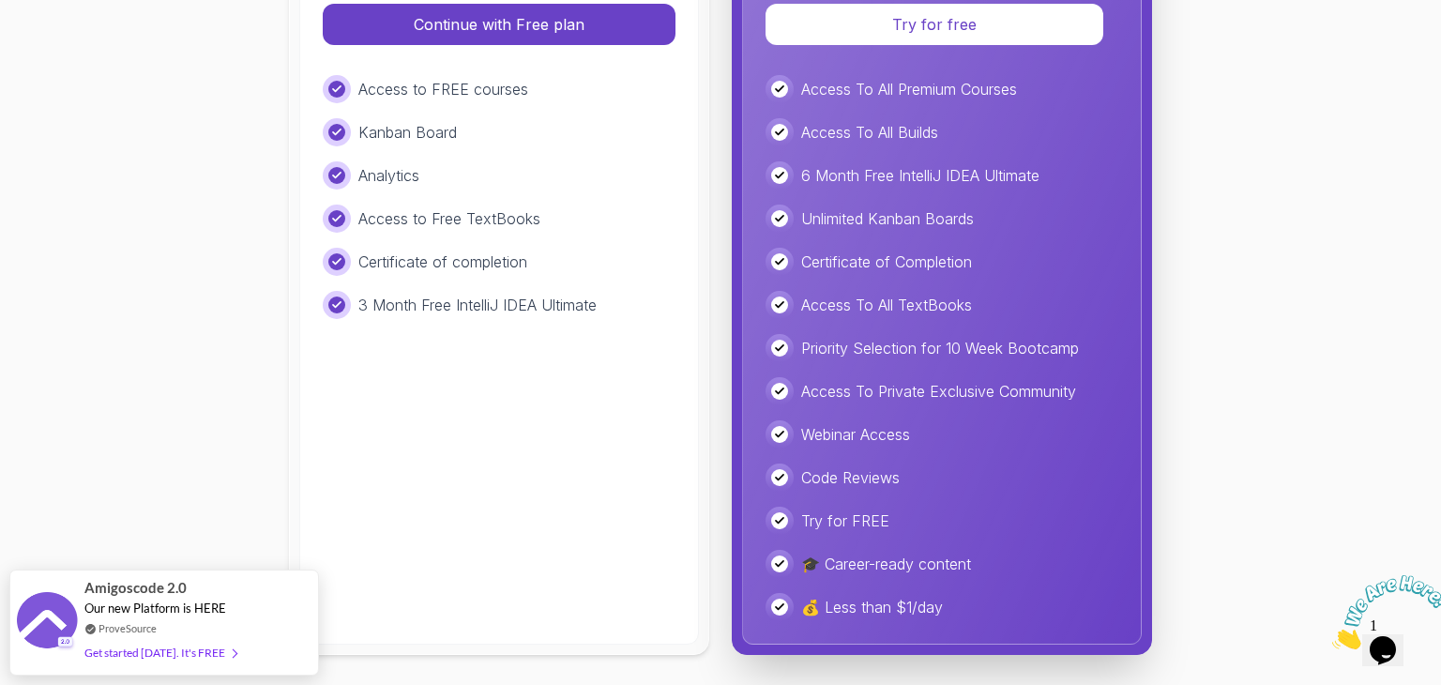
scroll to position [446, 0]
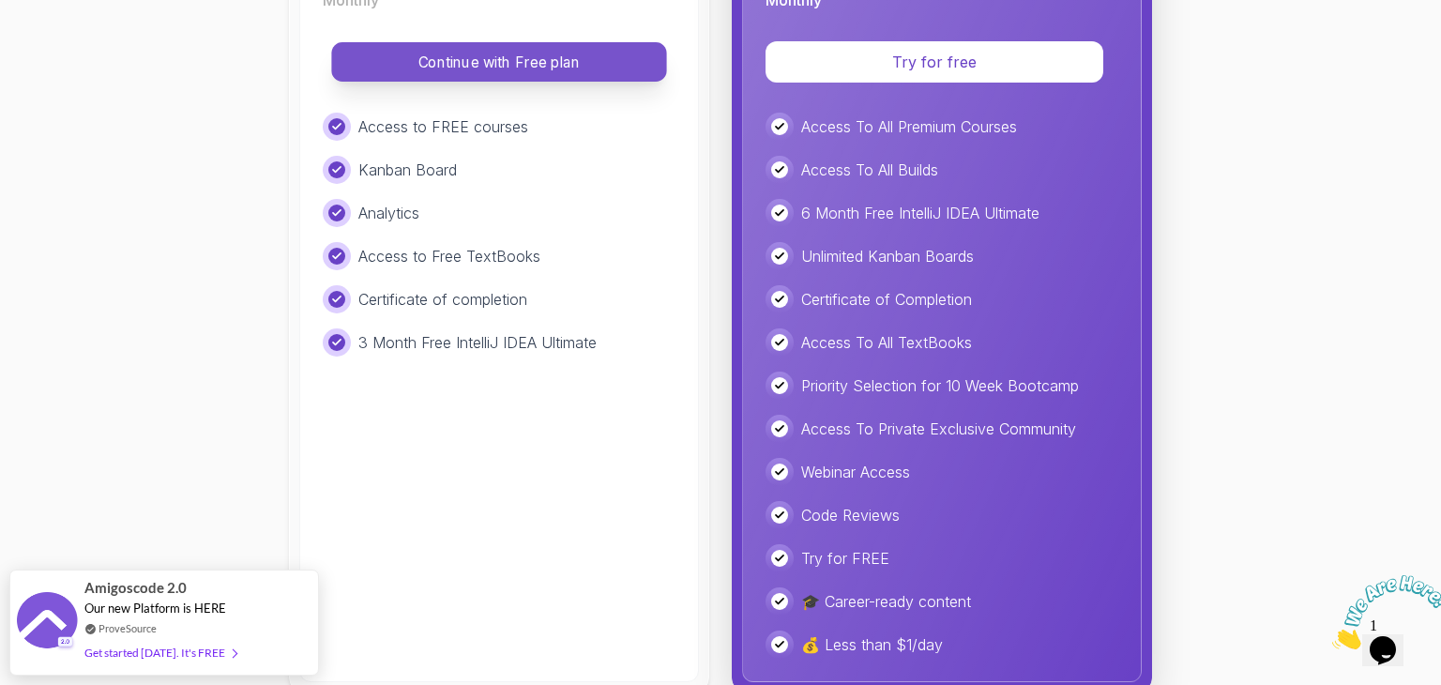
click at [593, 67] on p "Continue with Free plan" at bounding box center [499, 63] width 293 height 22
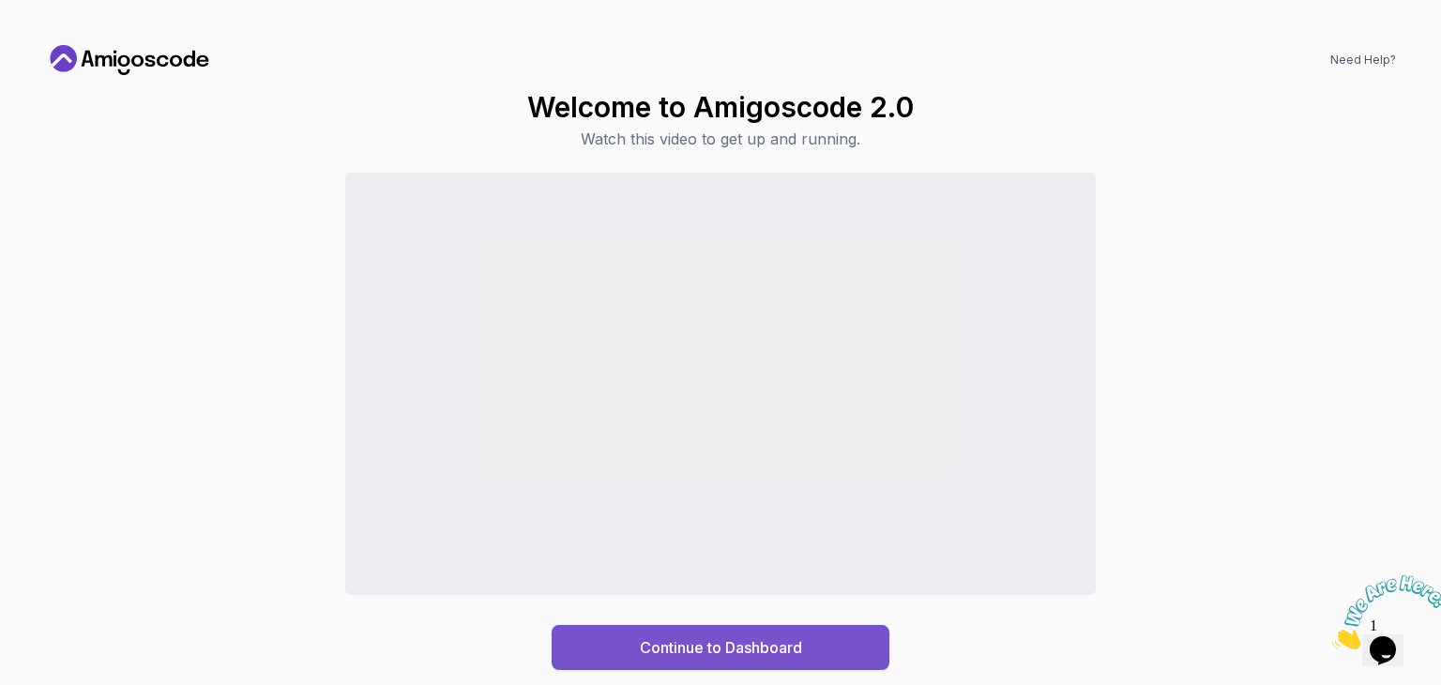
click at [776, 659] on button "Continue to Dashboard" at bounding box center [721, 647] width 338 height 45
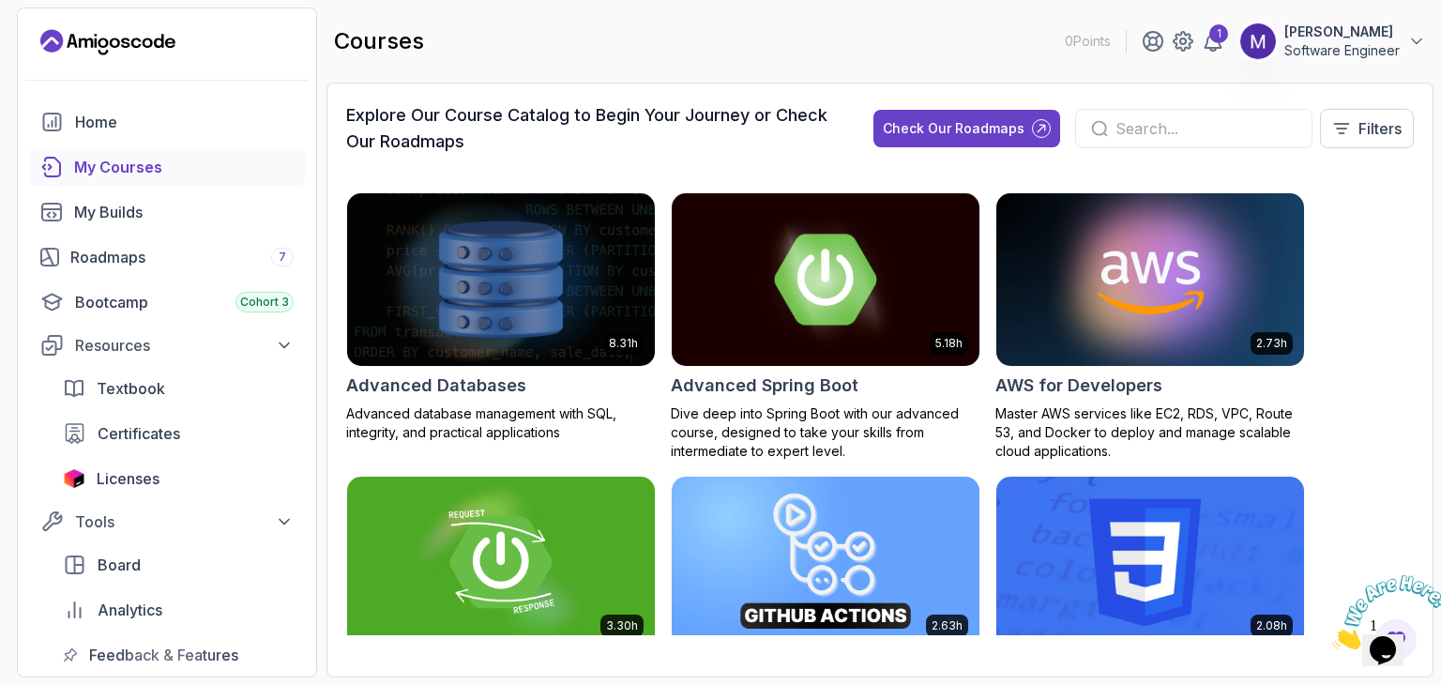
click at [1382, 250] on div "8.31h Advanced Databases Advanced database management with SQL, integrity, and …" at bounding box center [879, 413] width 1067 height 443
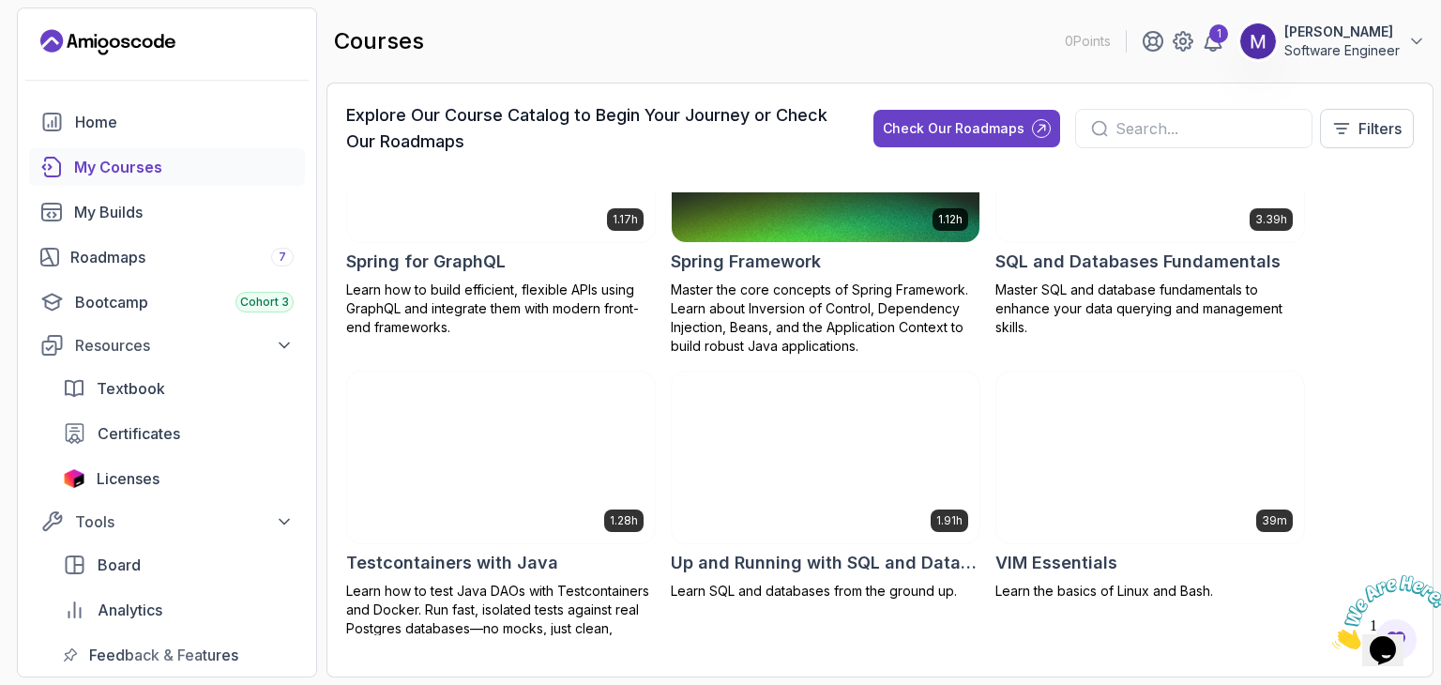
scroll to position [3804, 0]
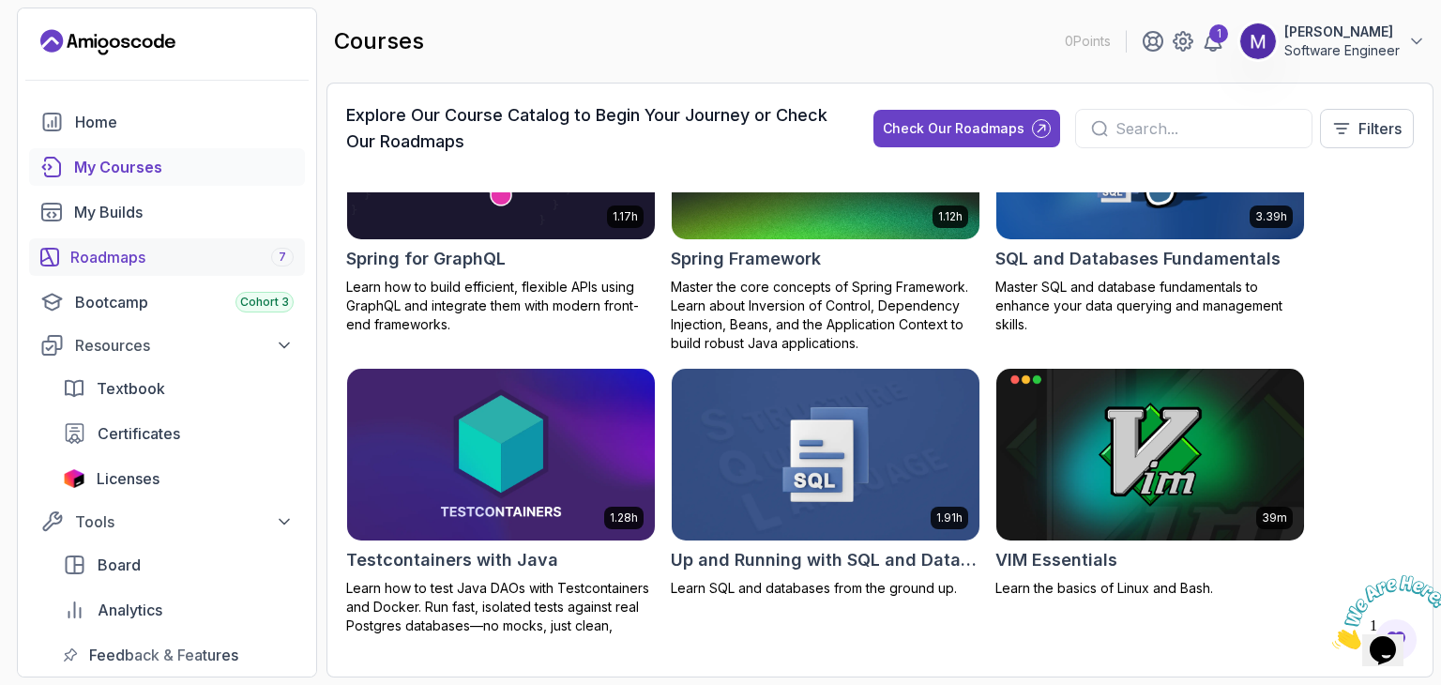
click at [244, 262] on div "Roadmaps 7" at bounding box center [181, 257] width 223 height 23
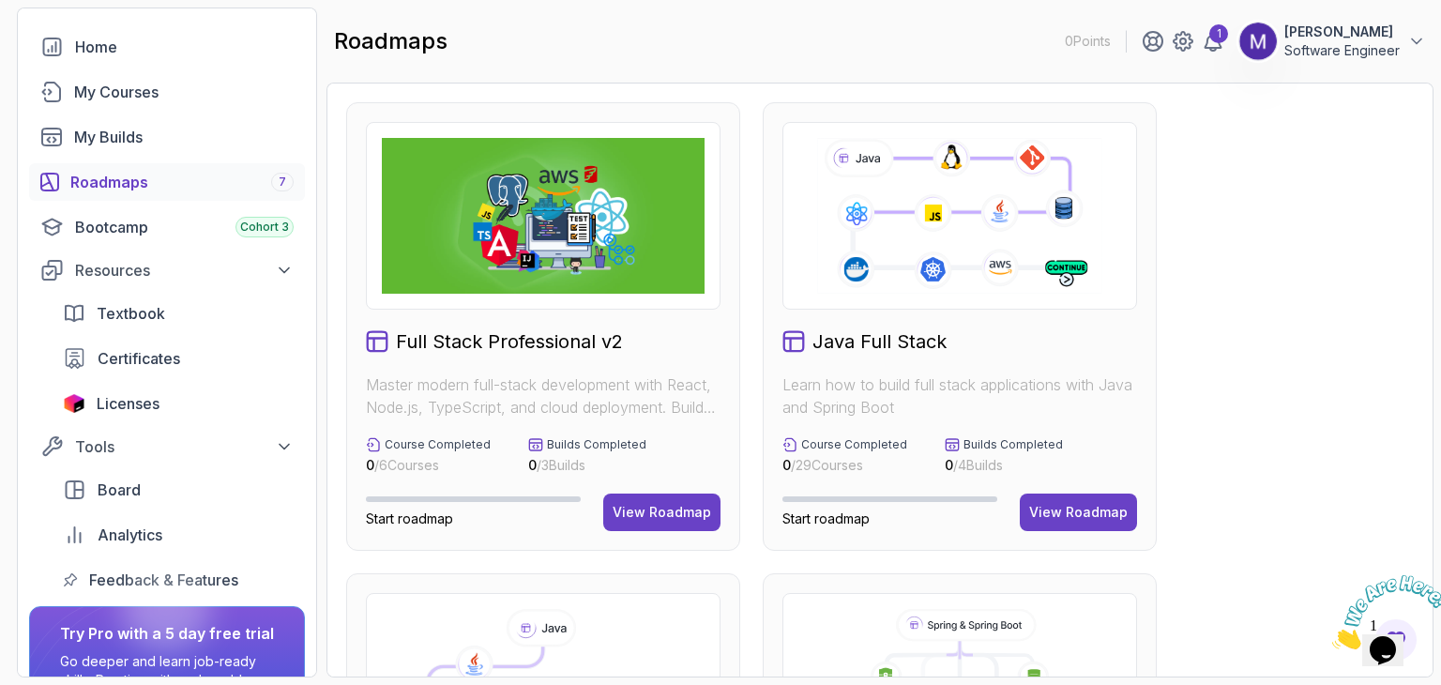
scroll to position [113, 0]
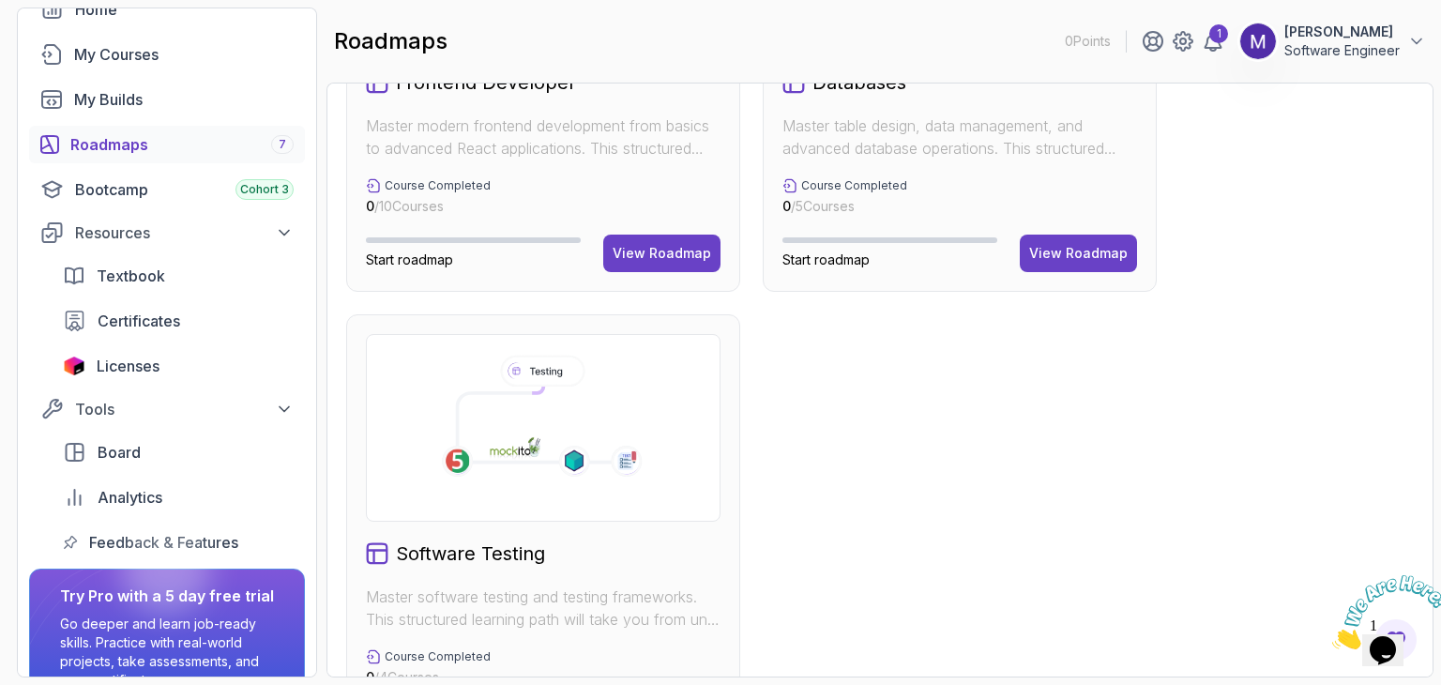
scroll to position [1163, 0]
